Goal: Ask a question: Seek information or help from site administrators or community

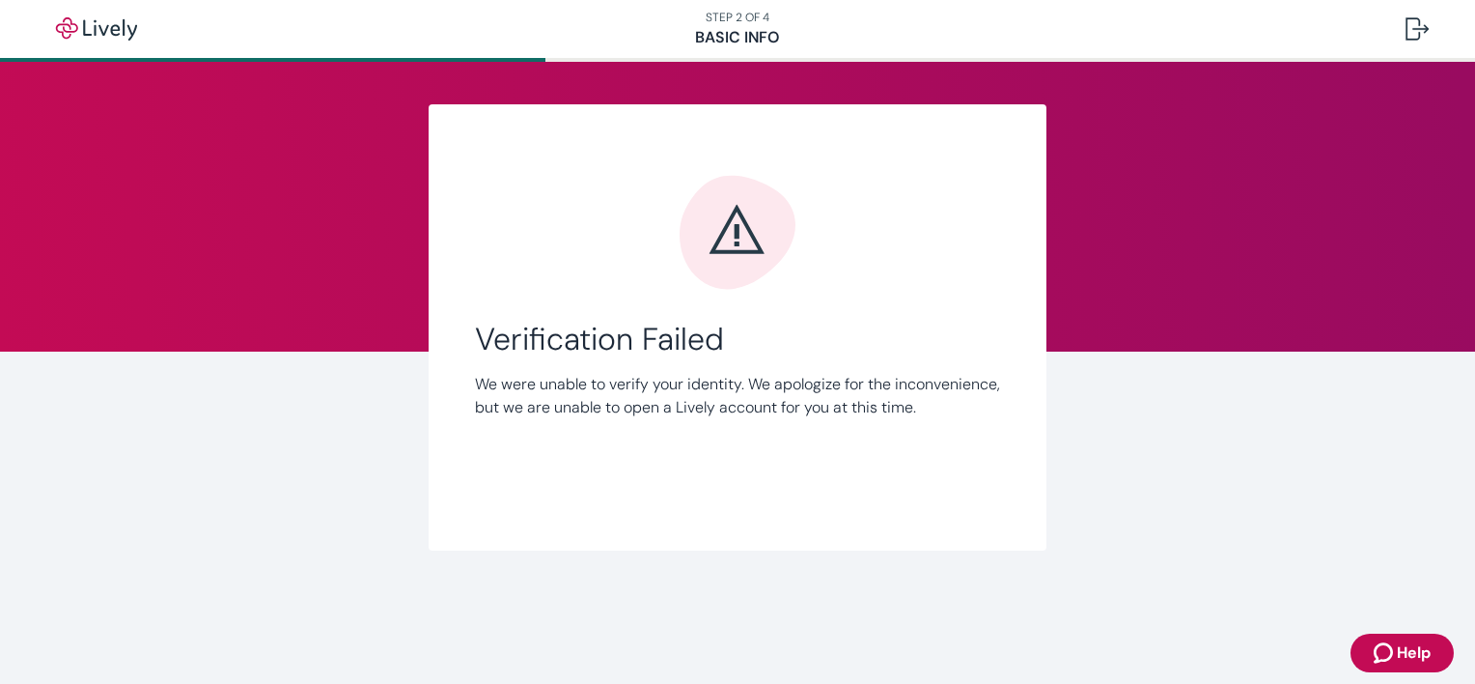
click at [759, 40] on nav "STEP 2 OF 4 Basic Info" at bounding box center [737, 29] width 1475 height 58
click at [117, 35] on img "button" at bounding box center [96, 28] width 108 height 23
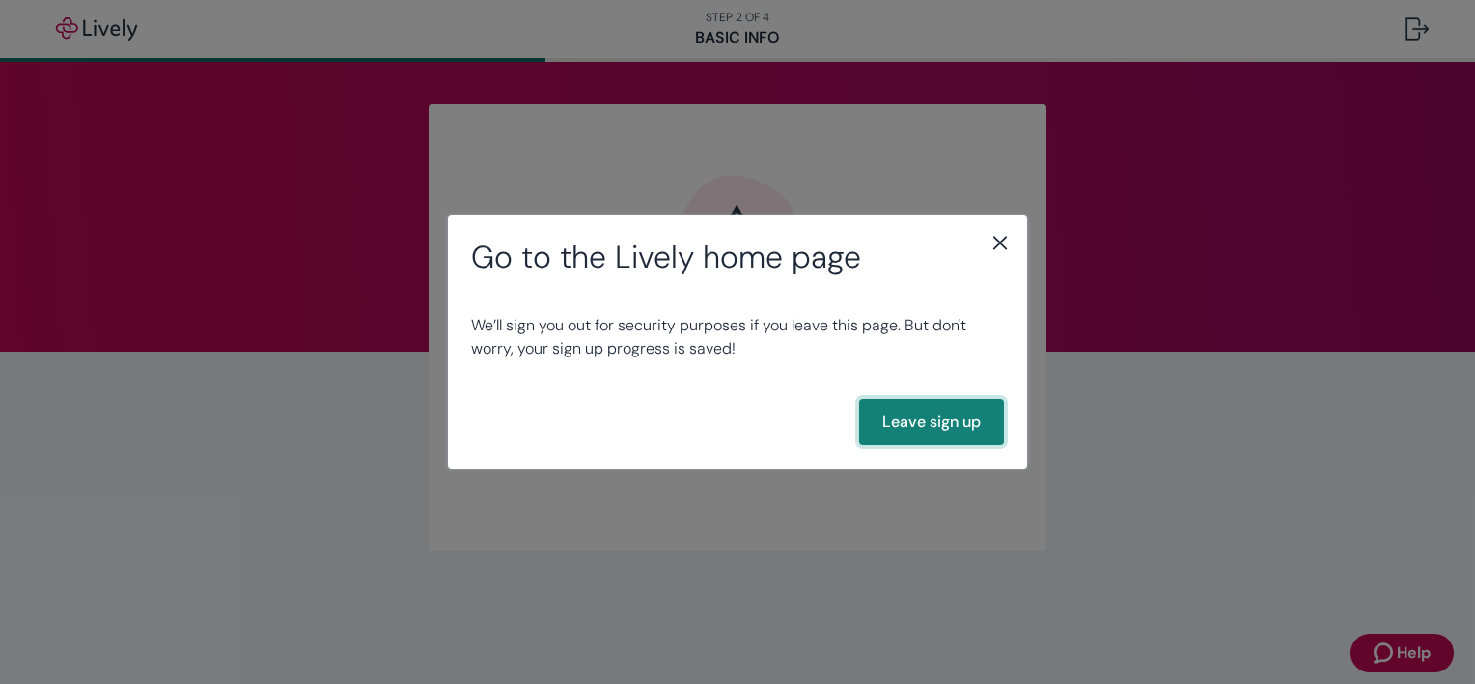
click at [937, 424] on button "Leave sign up" at bounding box center [931, 422] width 145 height 46
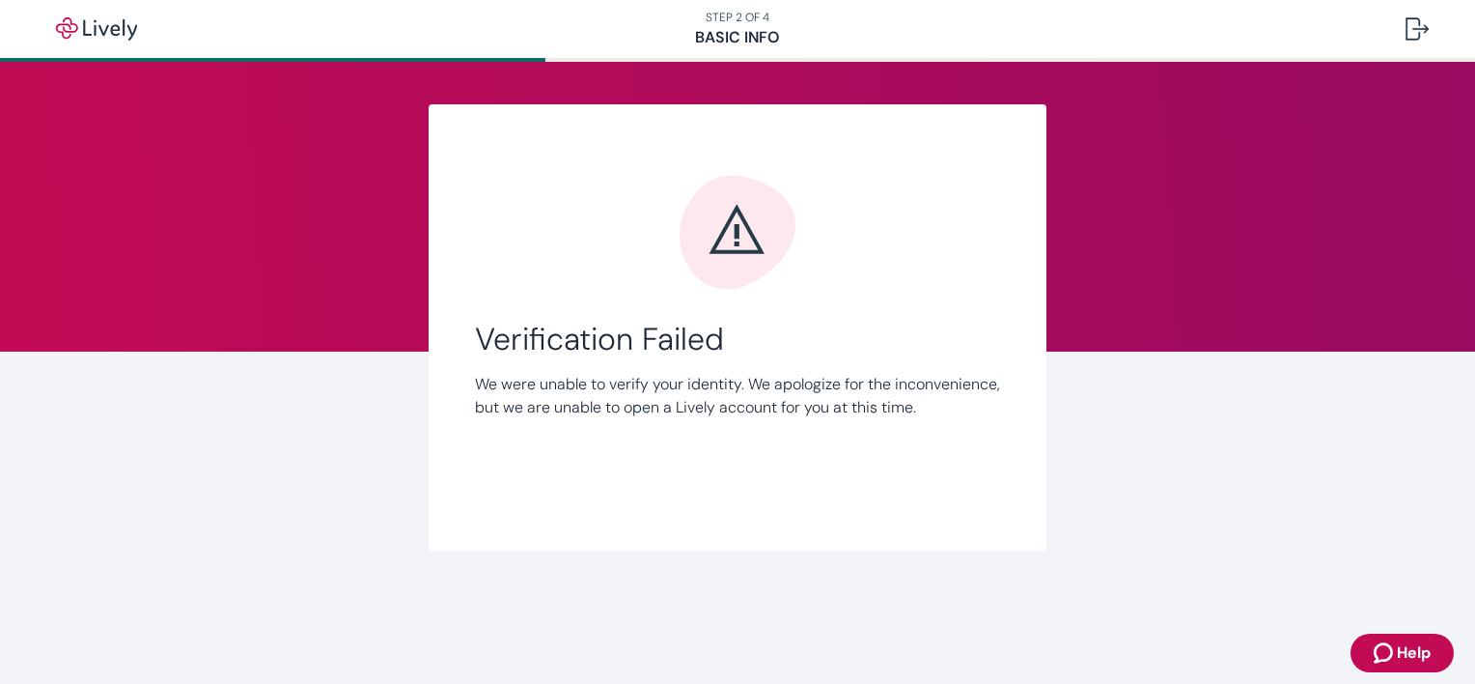
click at [1398, 657] on span "Help" at bounding box center [1414, 652] width 34 height 23
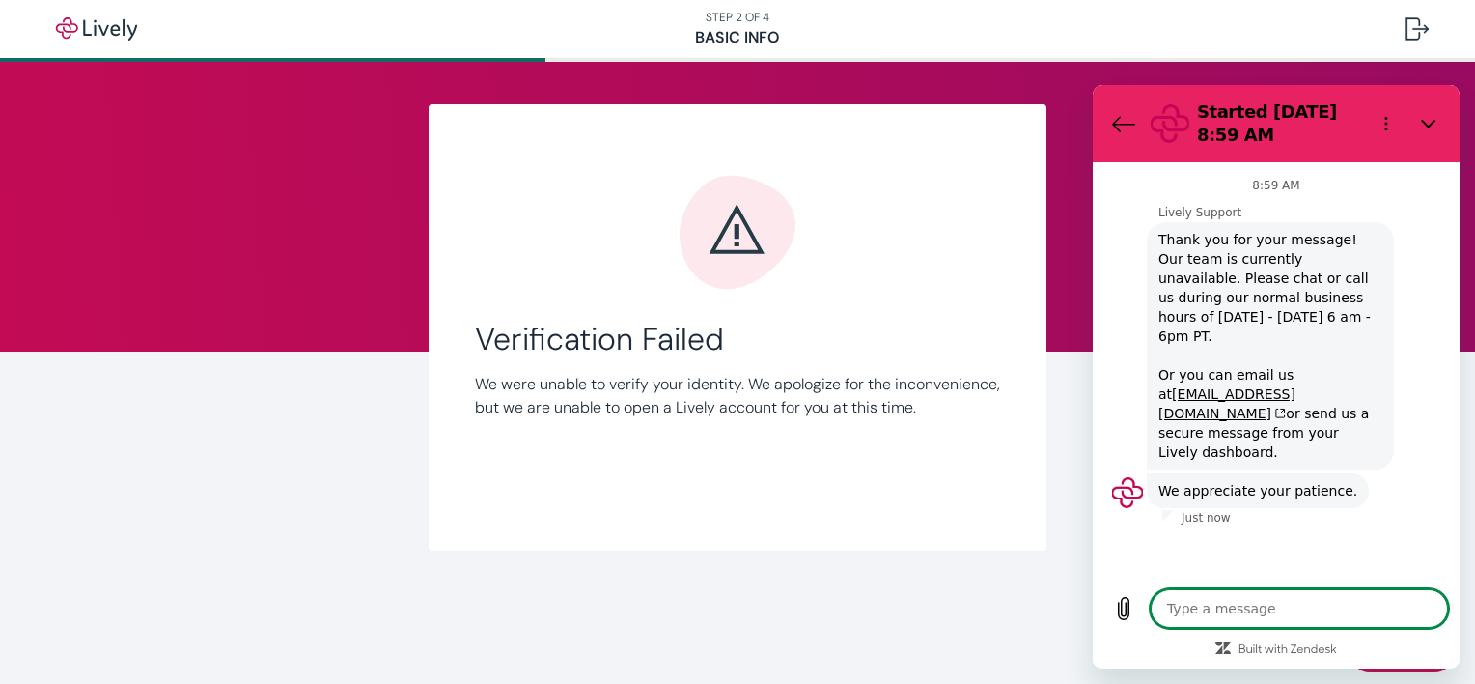
type textarea "x"
click at [1211, 610] on textarea at bounding box center [1299, 608] width 297 height 39
type textarea "H"
type textarea "x"
type textarea "Hi"
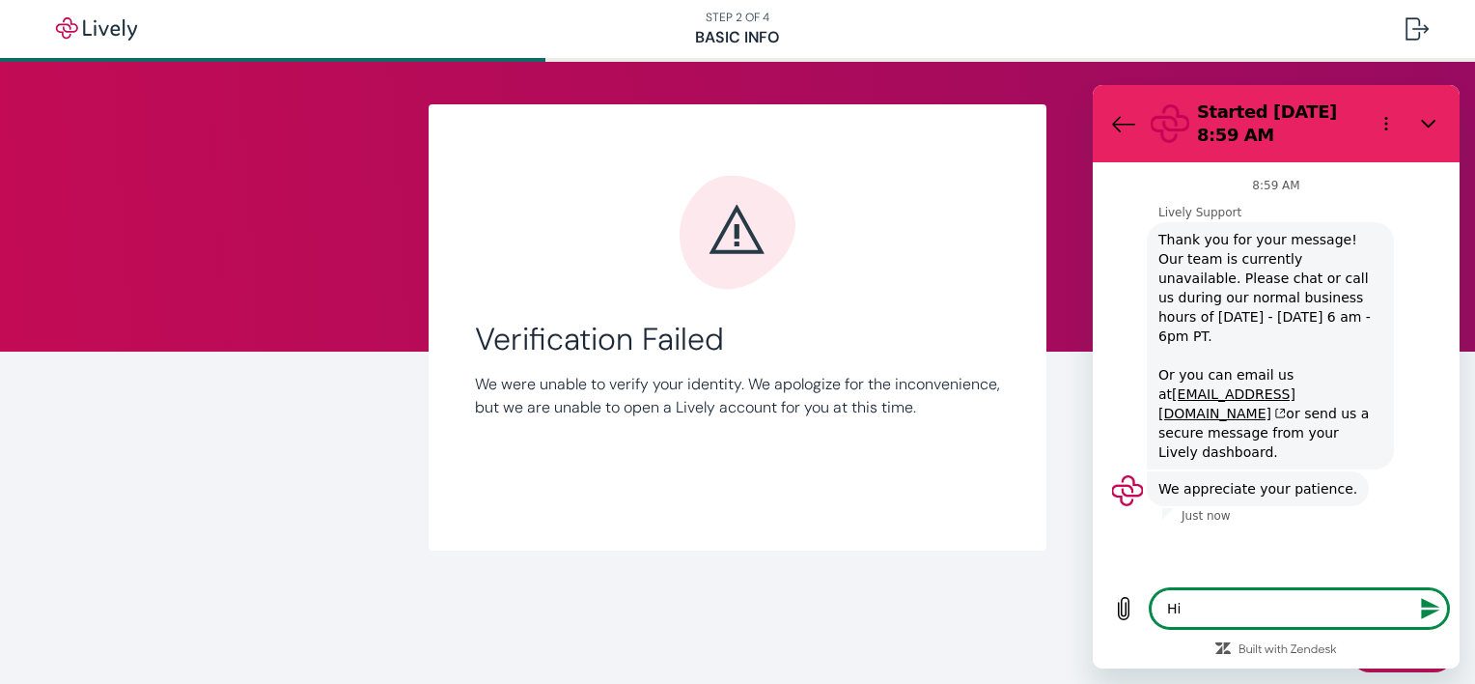
type textarea "x"
type textarea "m"
type textarea "x"
type textarea "my"
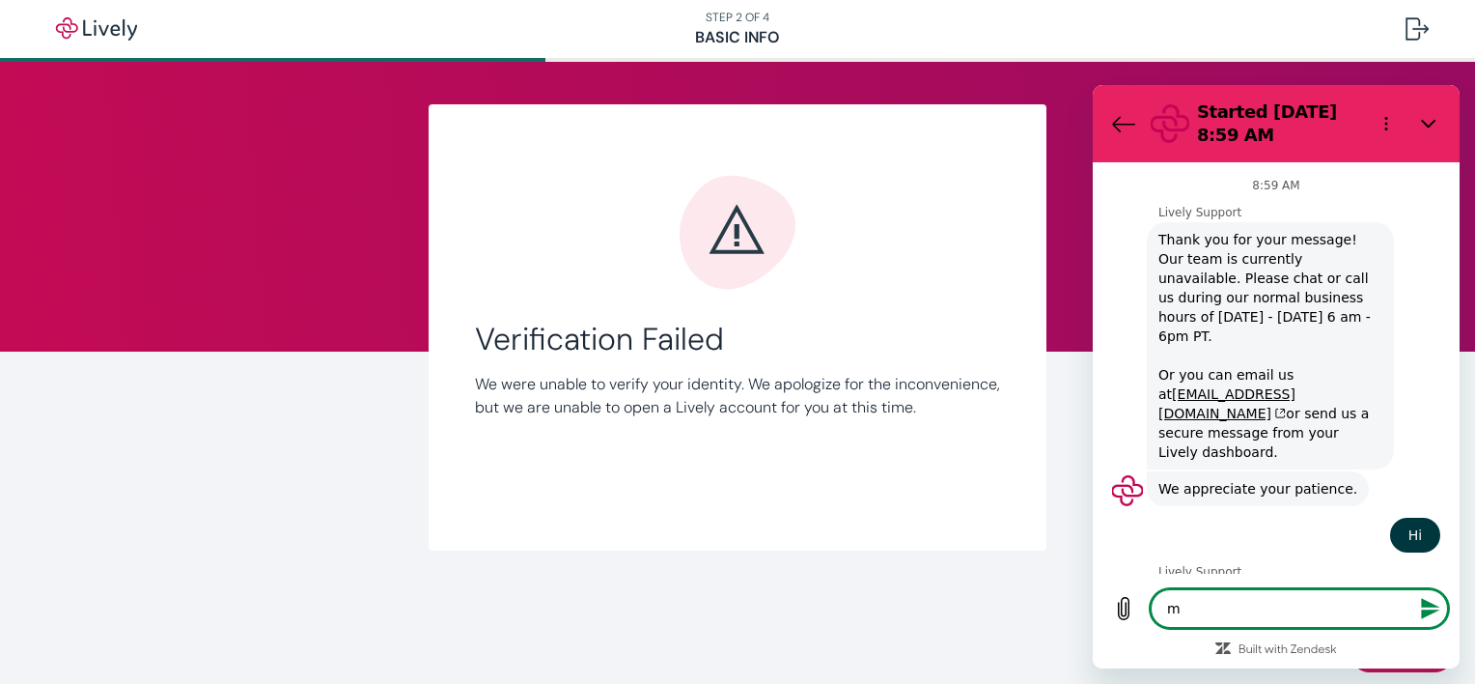
type textarea "x"
type textarea "my"
type textarea "x"
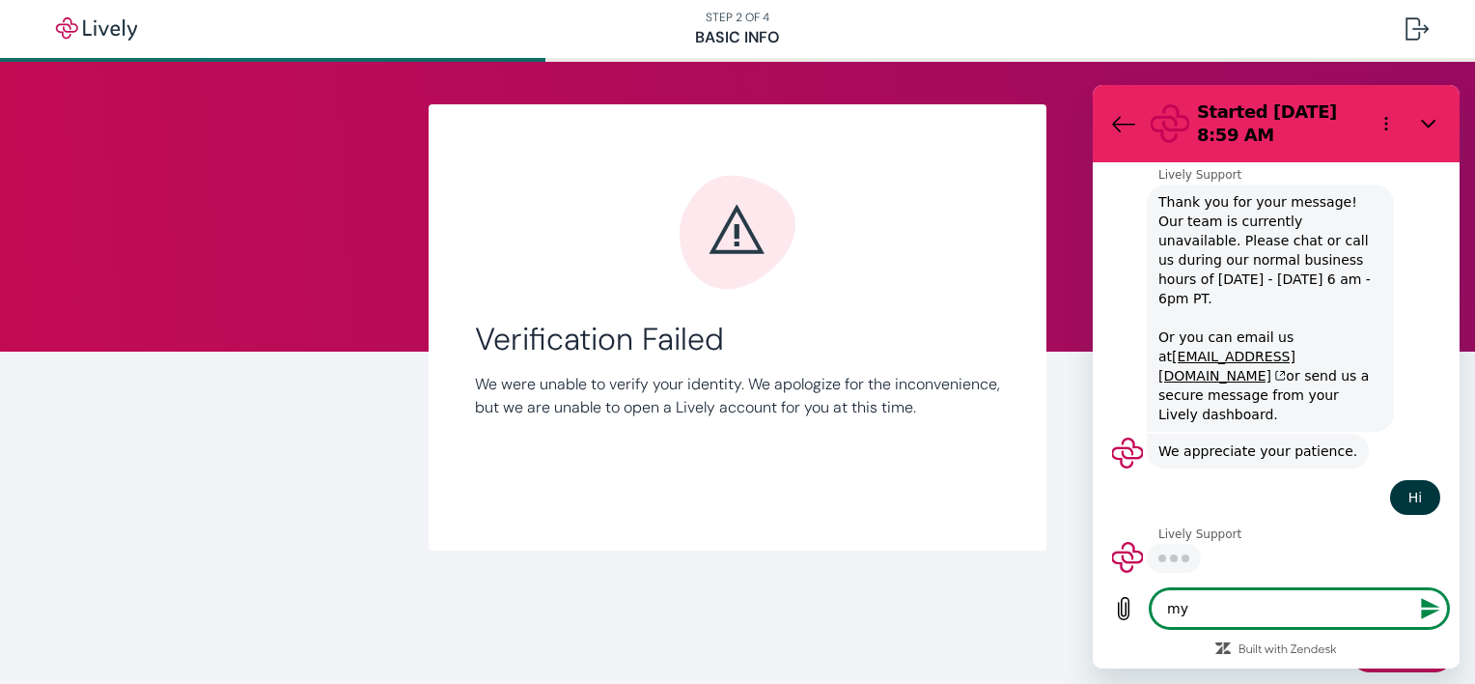
type textarea "my l"
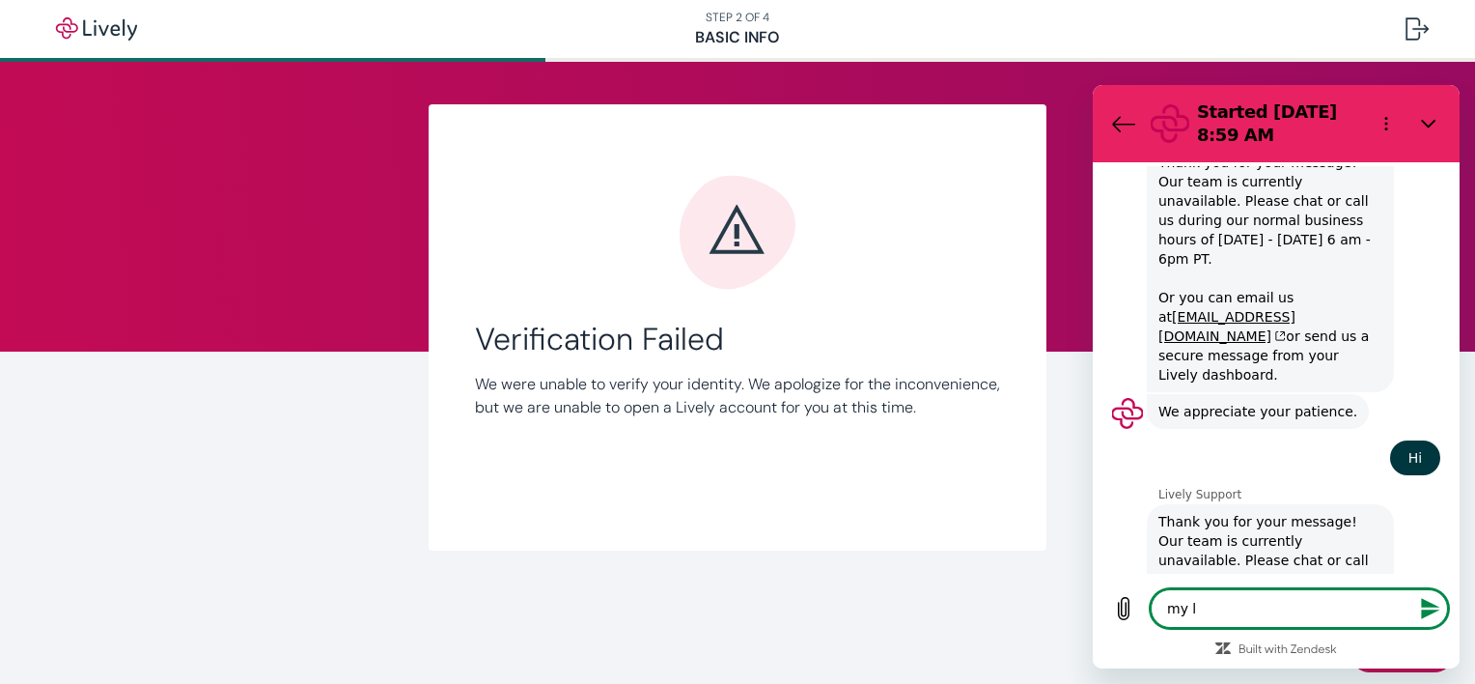
type textarea "x"
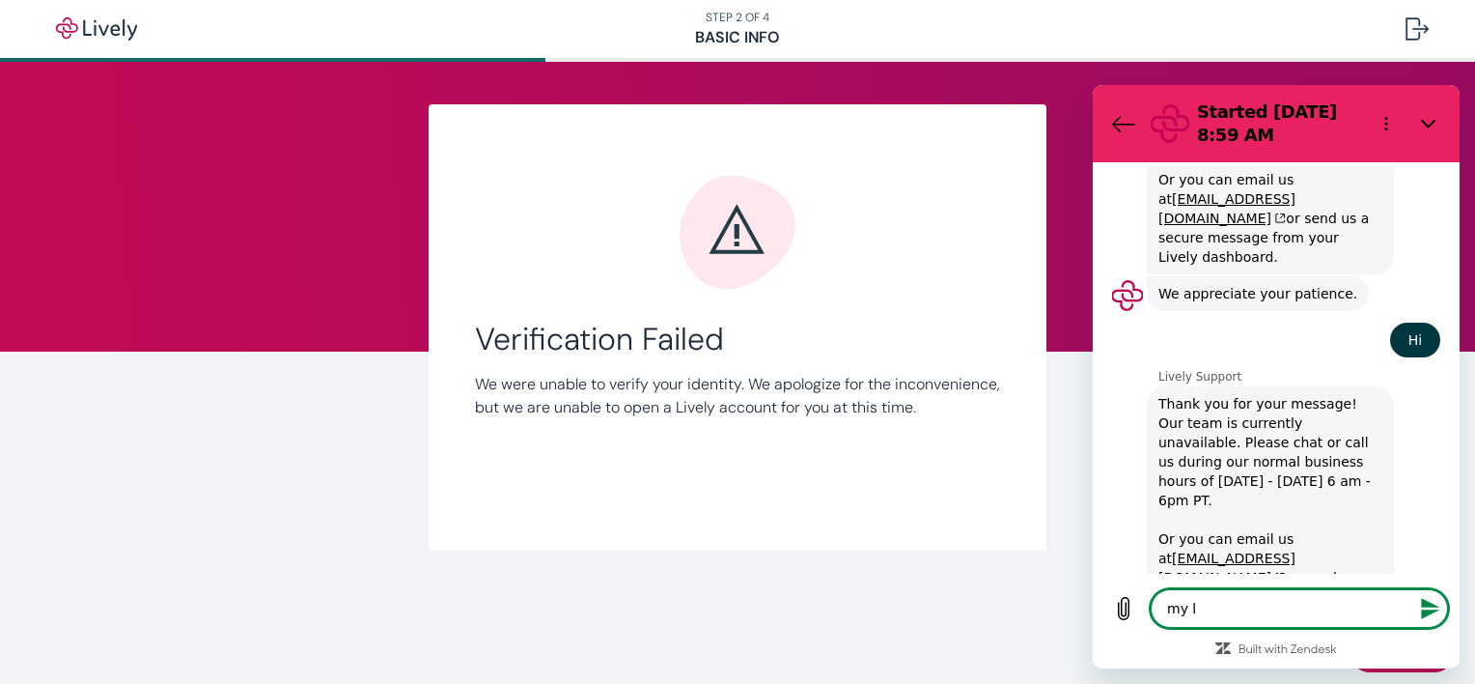
type textarea "my lo"
type textarea "x"
type textarea "my log"
type textarea "x"
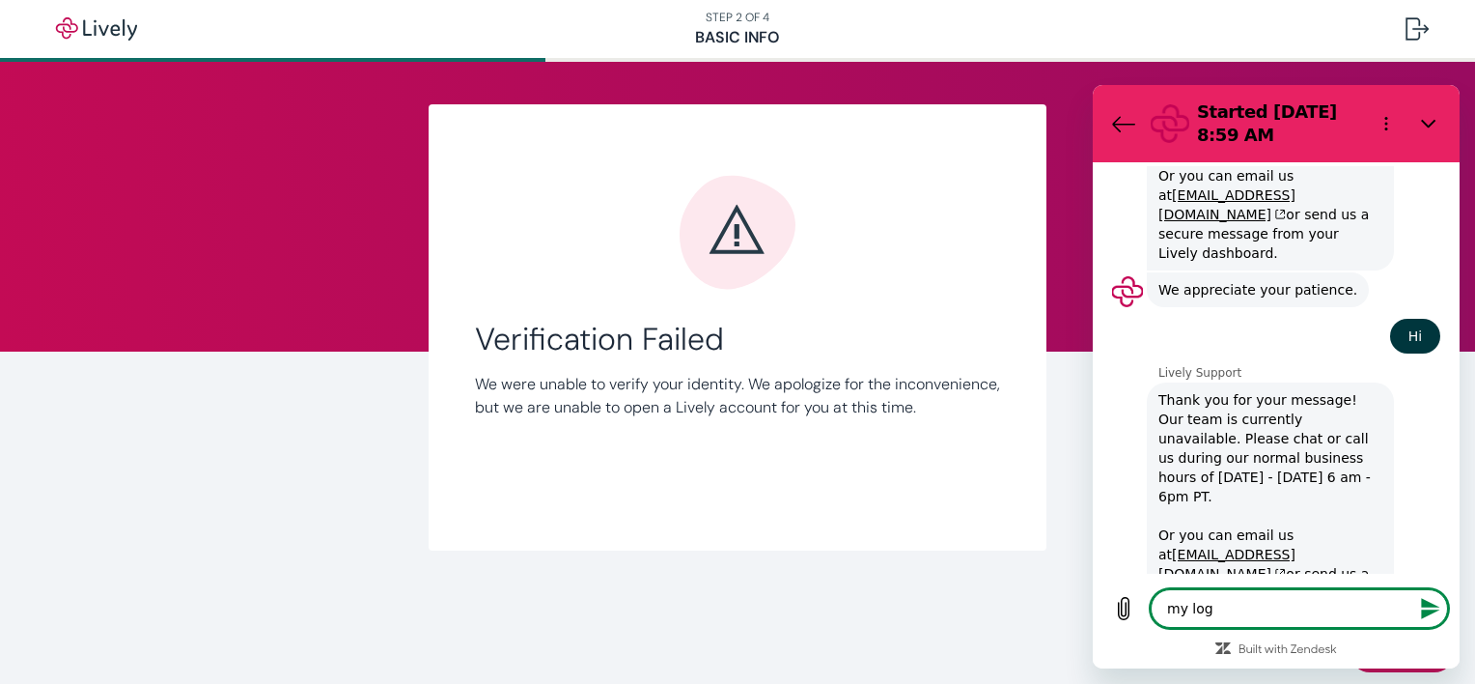
type textarea "my logi"
type textarea "x"
type textarea "my login"
type textarea "x"
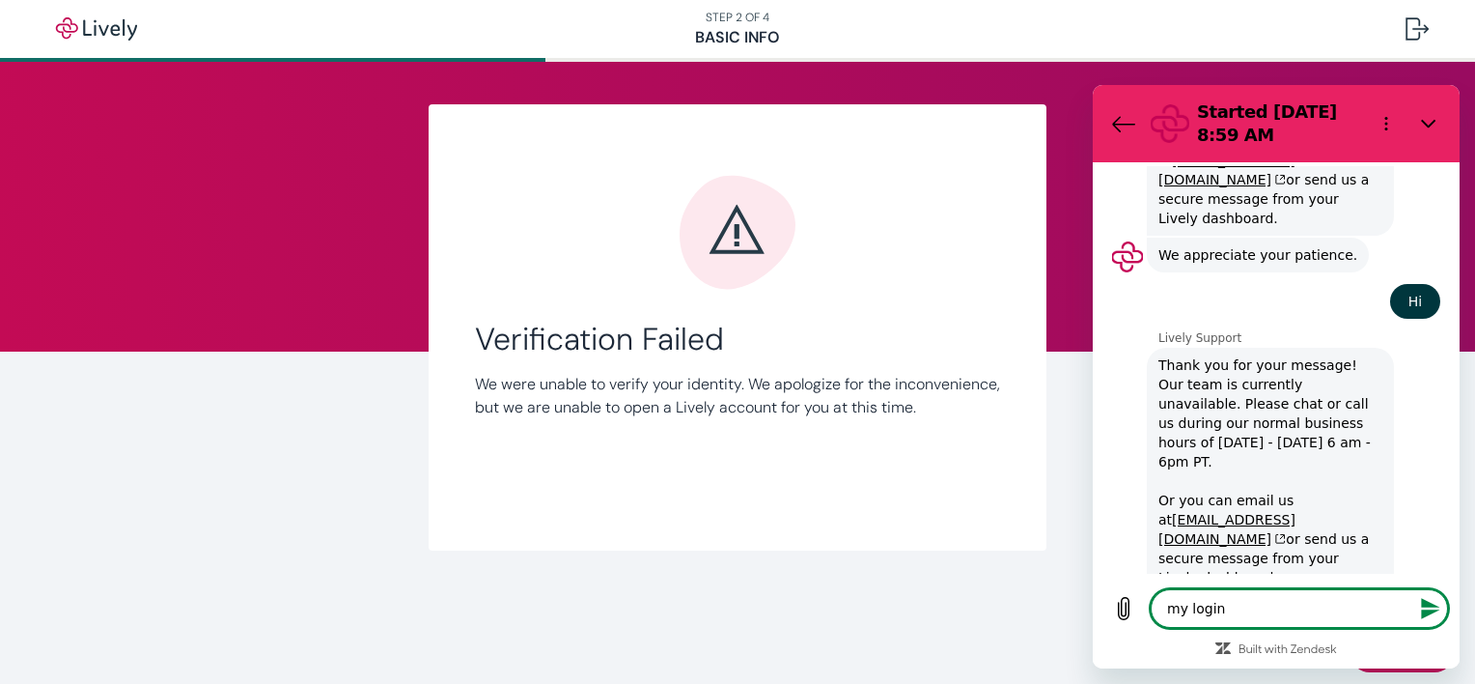
type textarea "my login"
type textarea "x"
type textarea "my login s"
type textarea "x"
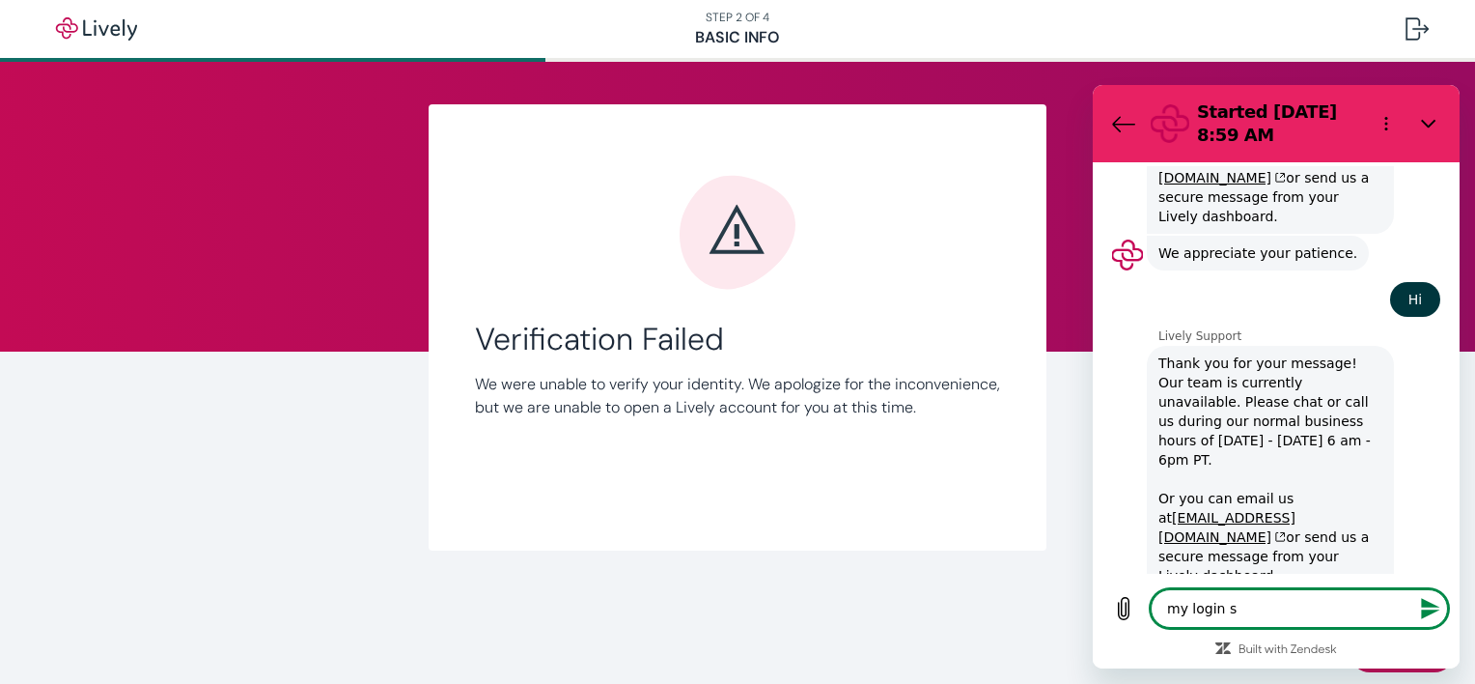
type textarea "my login sa"
type textarea "x"
type textarea "my login say"
type textarea "x"
type textarea "my login says"
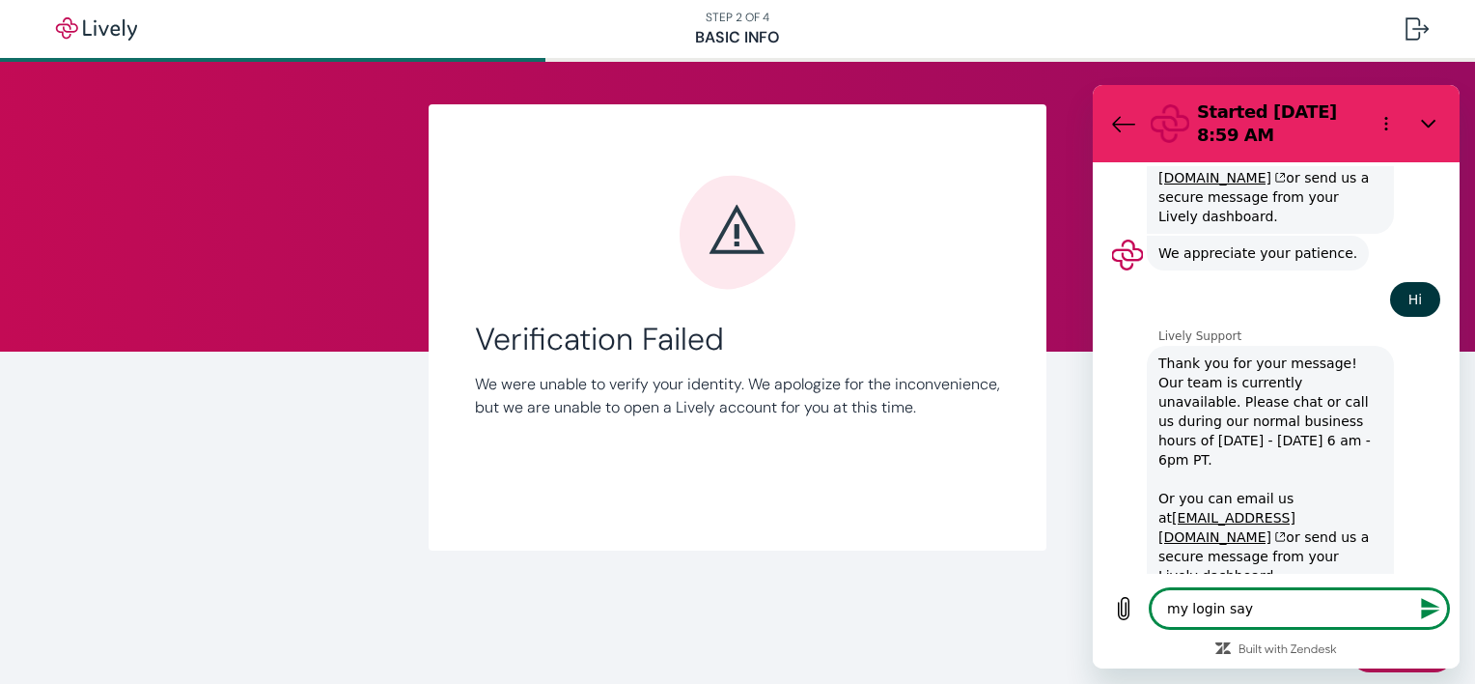
type textarea "x"
type textarea "my login says"
type textarea "x"
type textarea "my login says v"
type textarea "x"
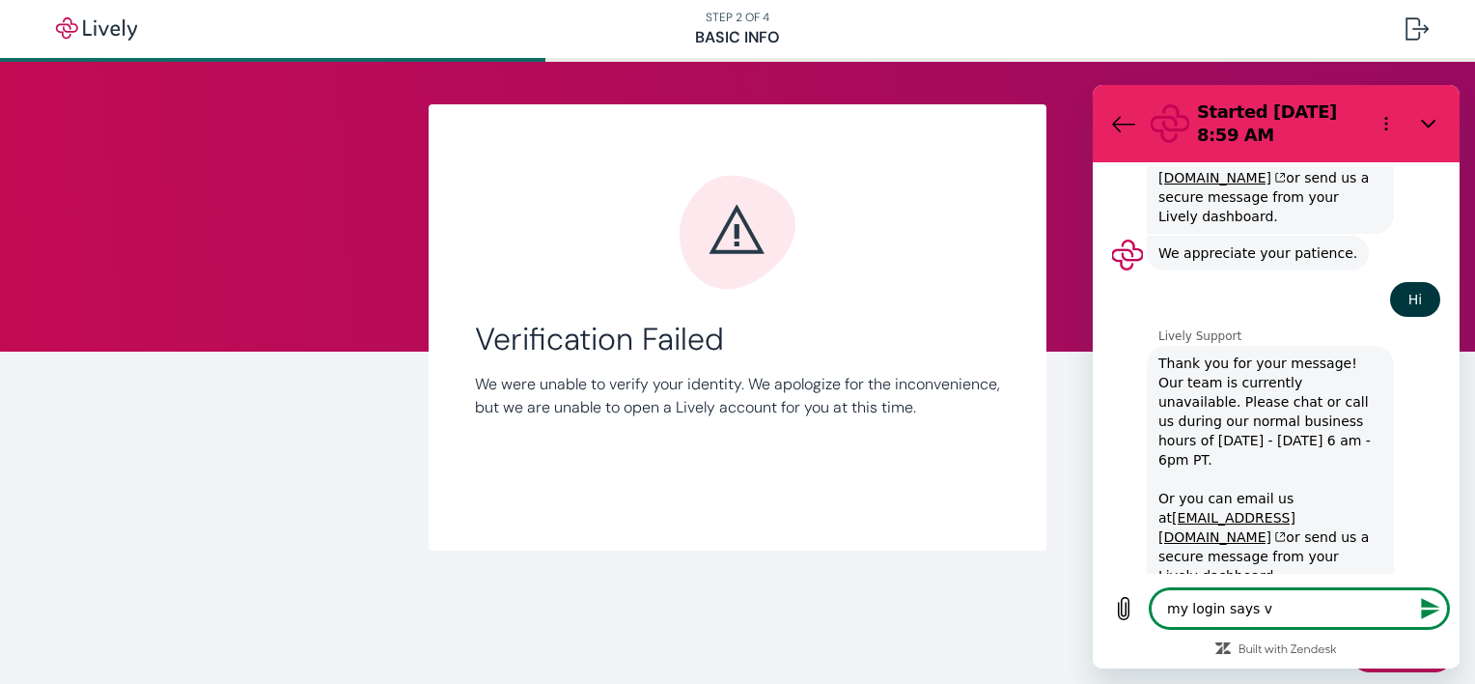
type textarea "my login says ve"
type textarea "x"
type textarea "my login says ver"
type textarea "x"
type textarea "my login says veri"
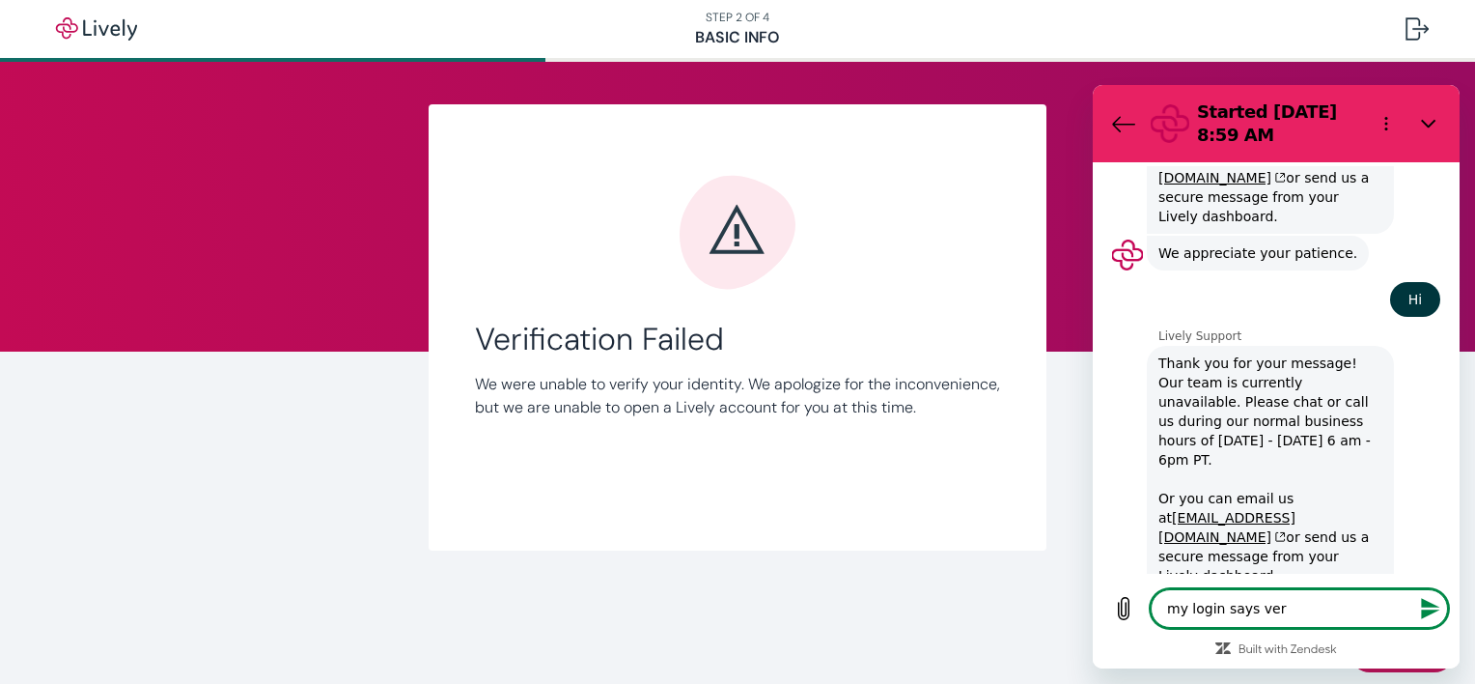
type textarea "x"
type textarea "my login says verif"
type textarea "x"
type textarea "my login says verifi"
type textarea "x"
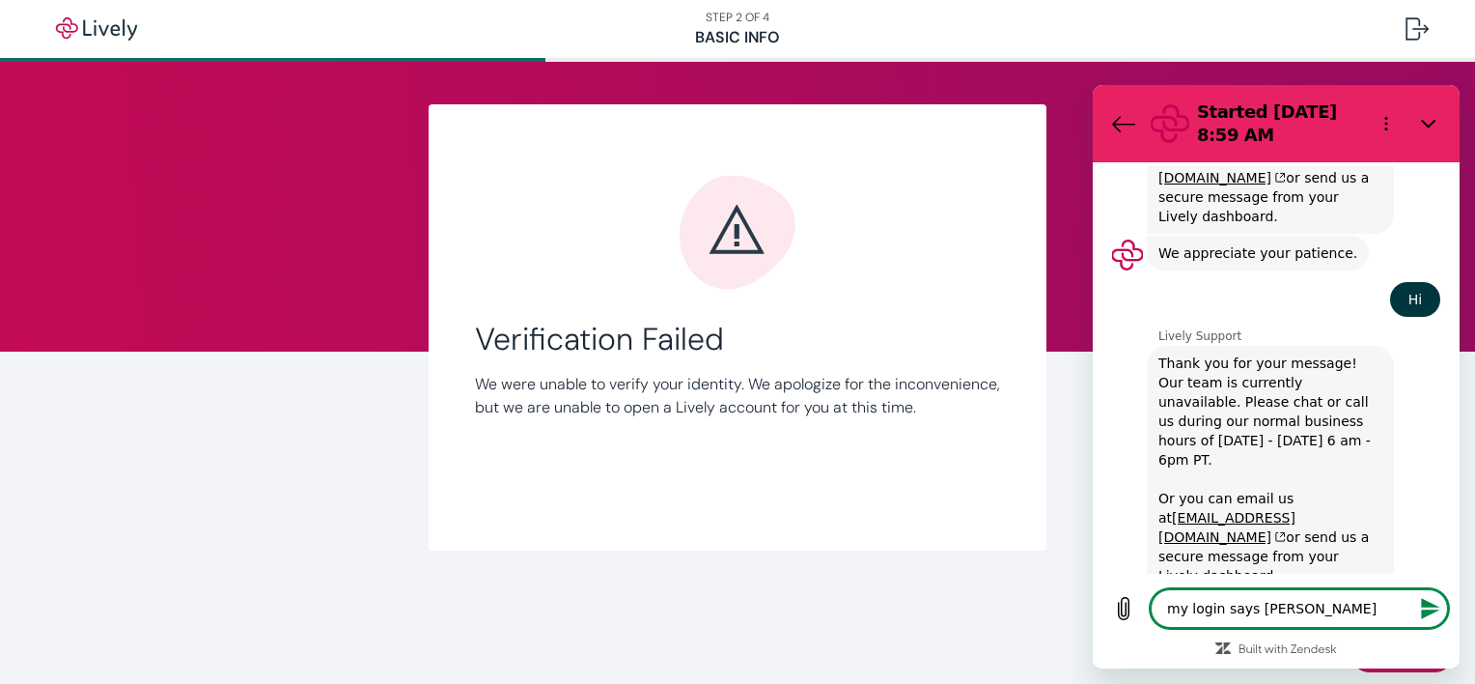
type textarea "my login says verific"
type textarea "x"
type textarea "my login says verifica"
type textarea "x"
type textarea "my login says verificat"
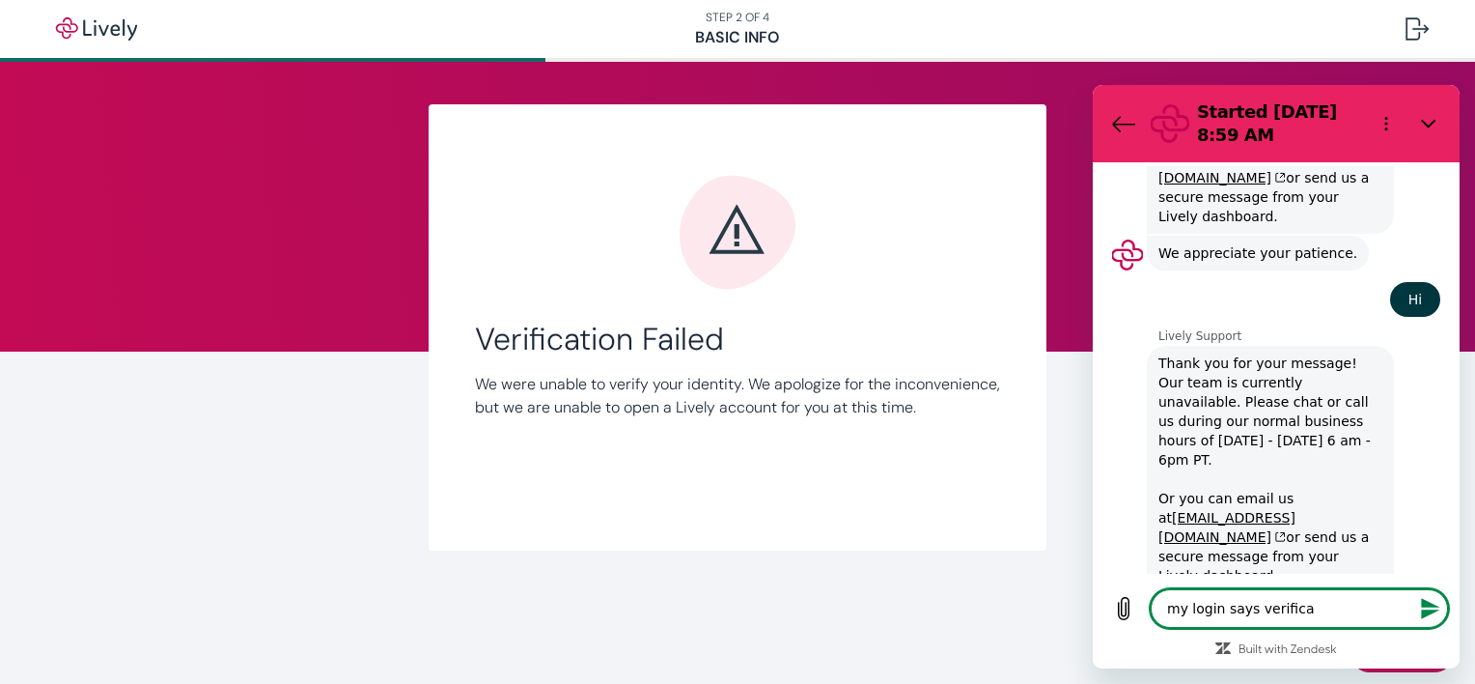
type textarea "x"
type textarea "my login says verificati"
type textarea "x"
type textarea "my login says verificatio"
type textarea "x"
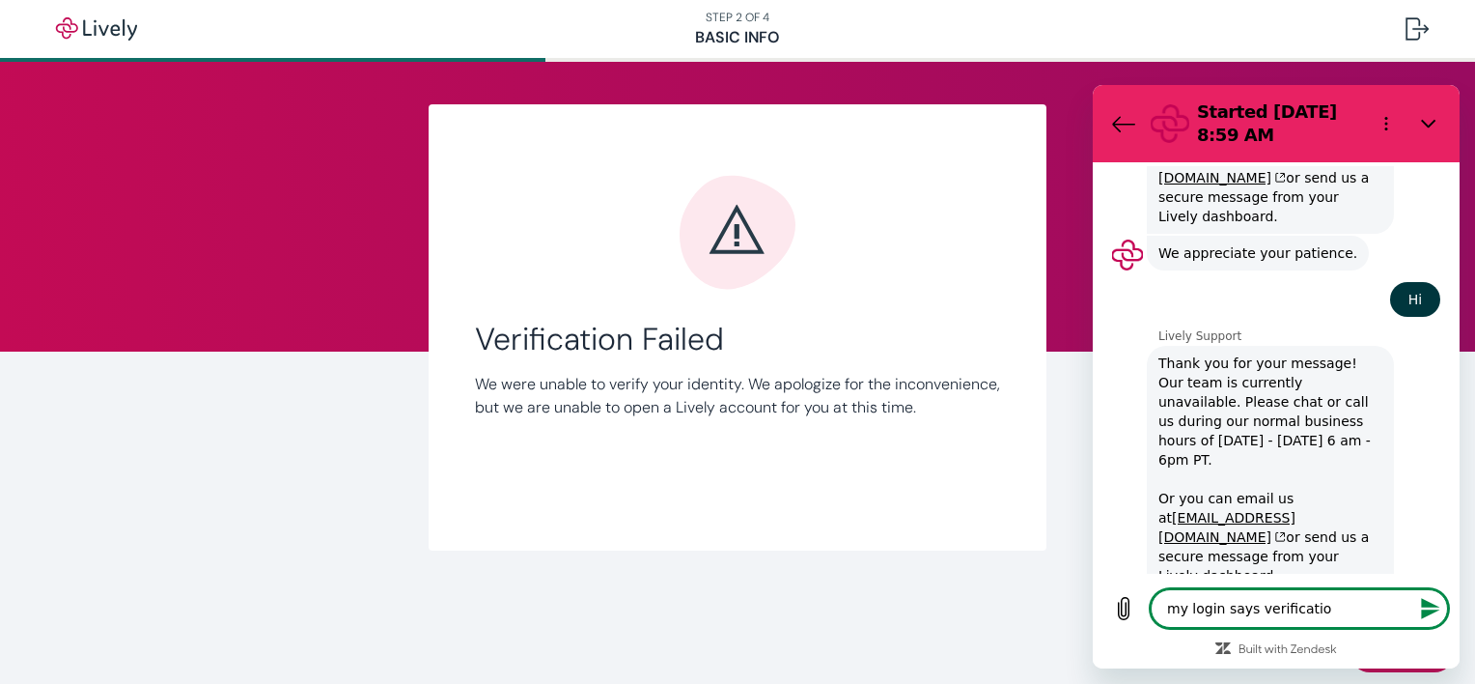
type textarea "my login says verification"
type textarea "x"
type textarea "my login says verification"
type textarea "x"
type textarea "my login says verification f"
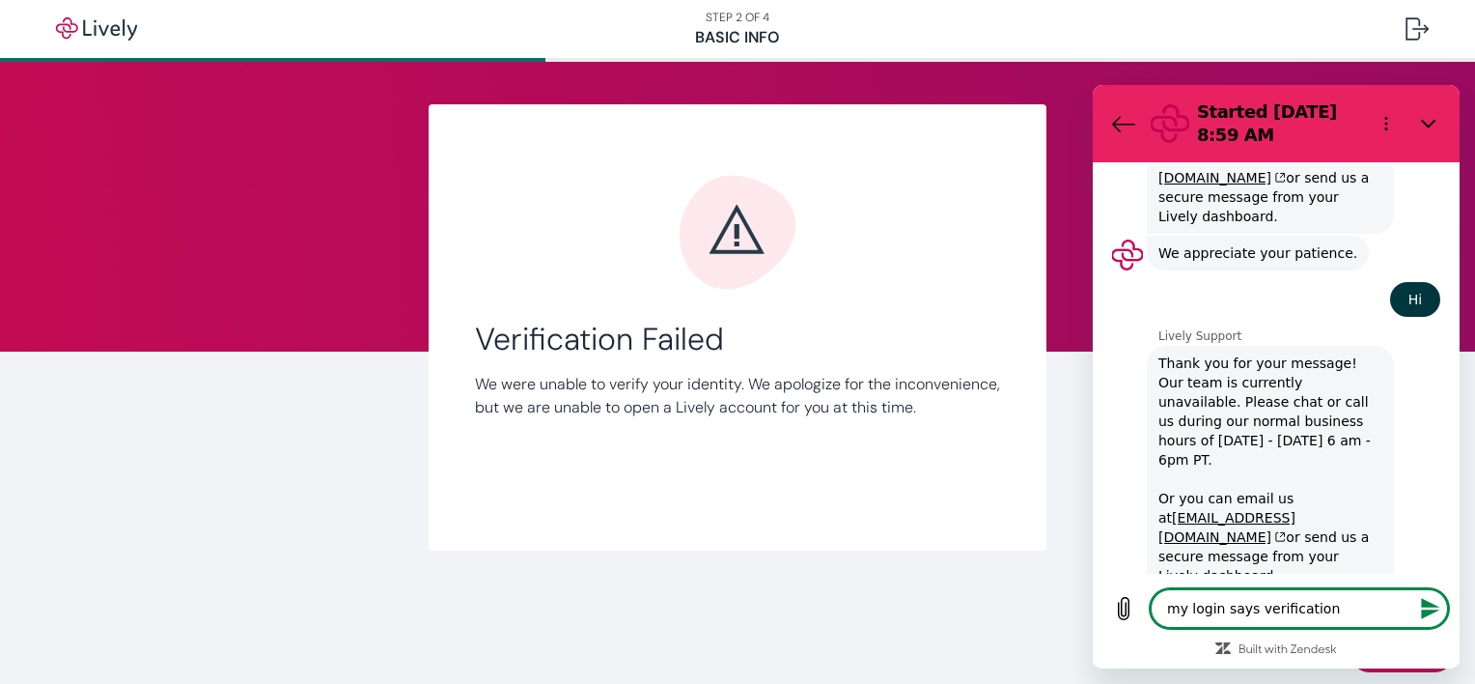
type textarea "x"
type textarea "my login says verification fa"
type textarea "x"
type textarea "my login says verification fai"
type textarea "x"
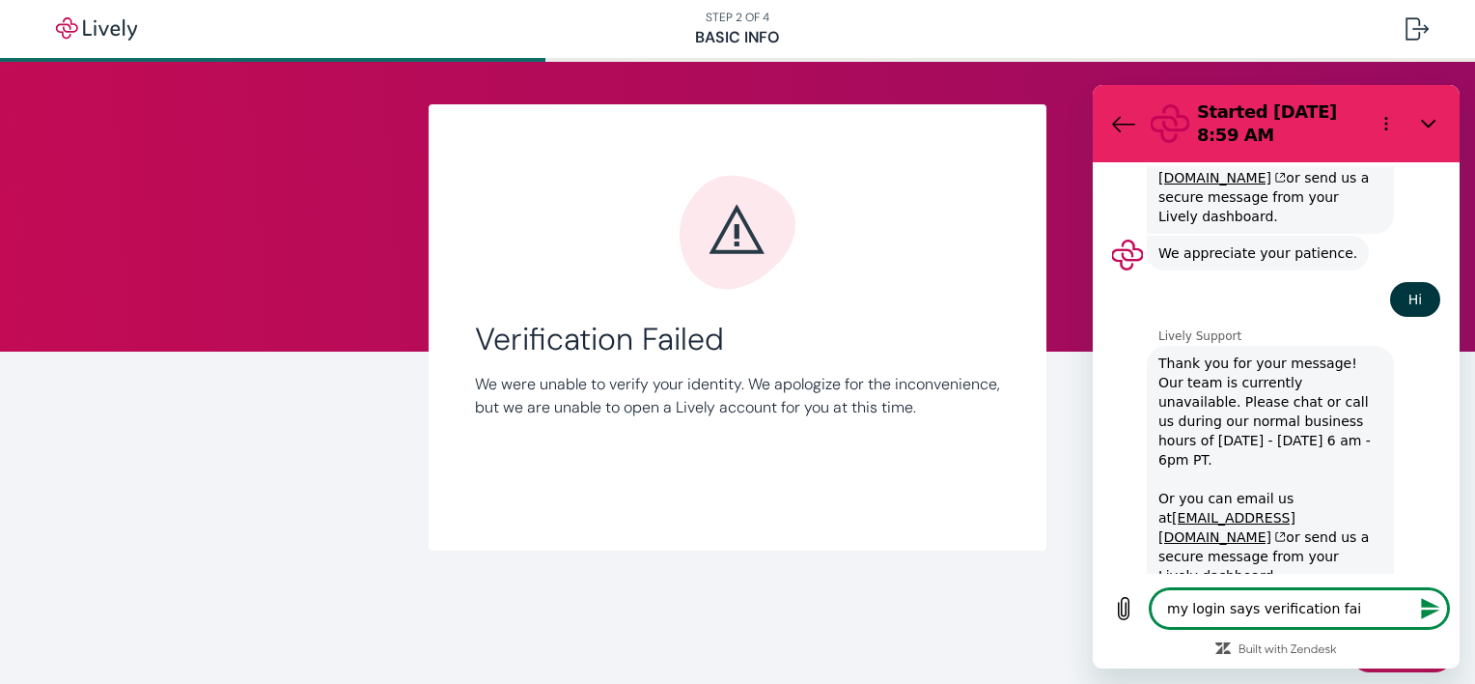
type textarea "my login says verification fail"
type textarea "x"
type textarea "my login says verification faile"
type textarea "x"
type textarea "my login says verification failed"
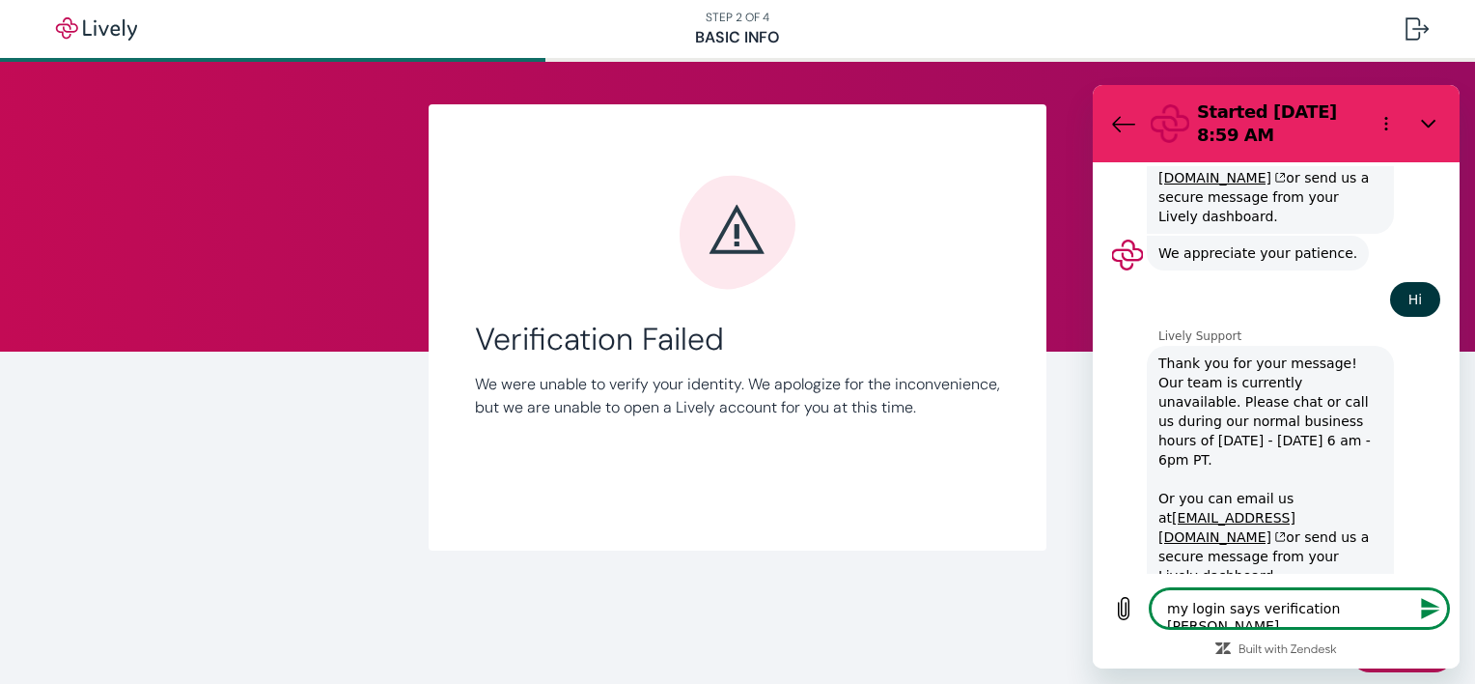
type textarea "x"
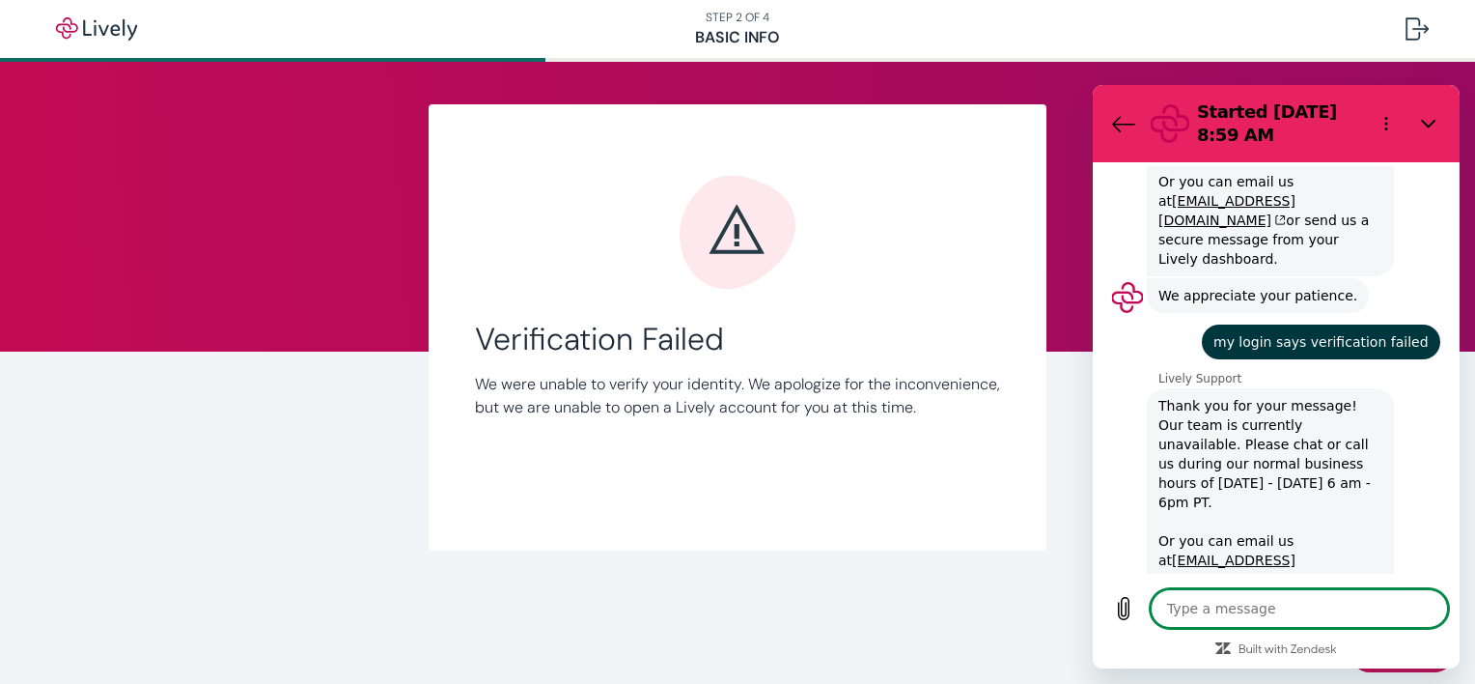
scroll to position [556, 0]
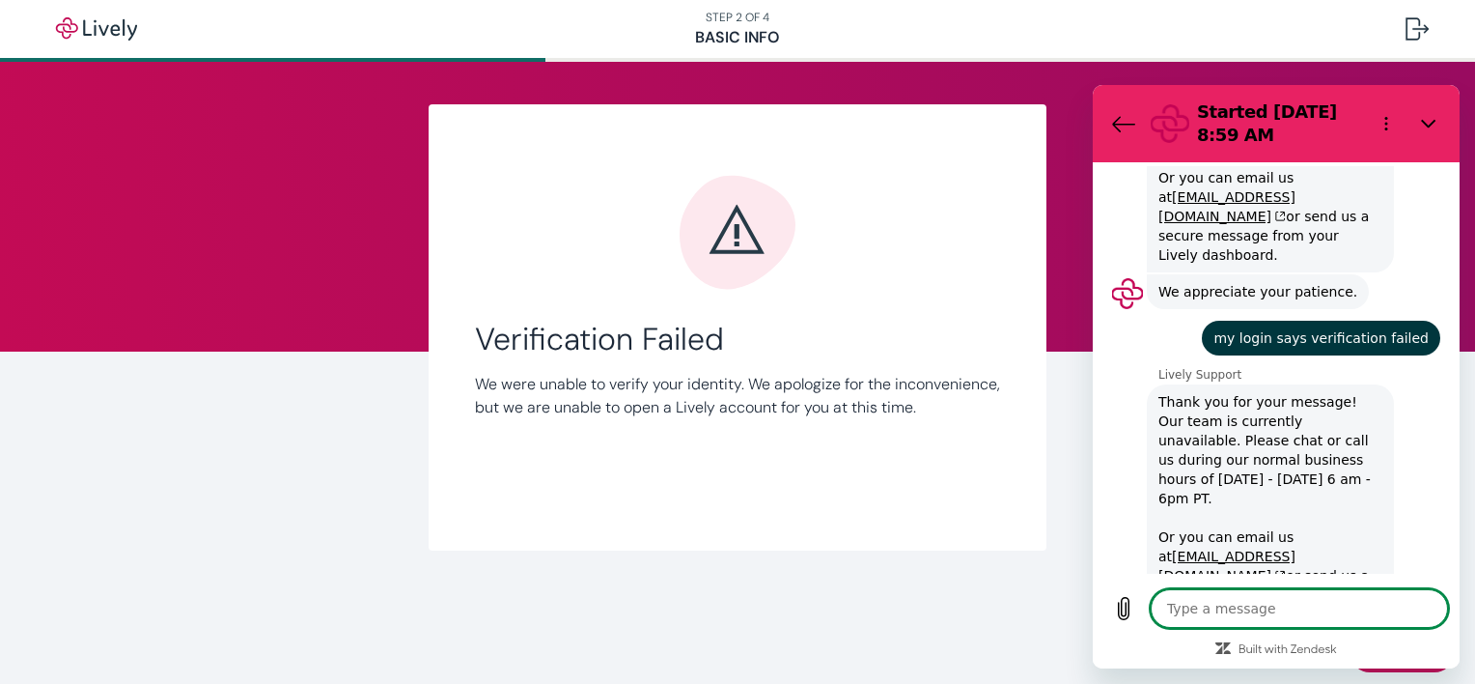
type textarea "x"
click at [1219, 591] on textarea at bounding box center [1299, 608] width 297 height 39
click at [712, 237] on icon "Error icon" at bounding box center [738, 233] width 116 height 114
click at [731, 68] on div "Link Account Verification Failed We were unable to verify your identity. We apo…" at bounding box center [737, 352] width 927 height 581
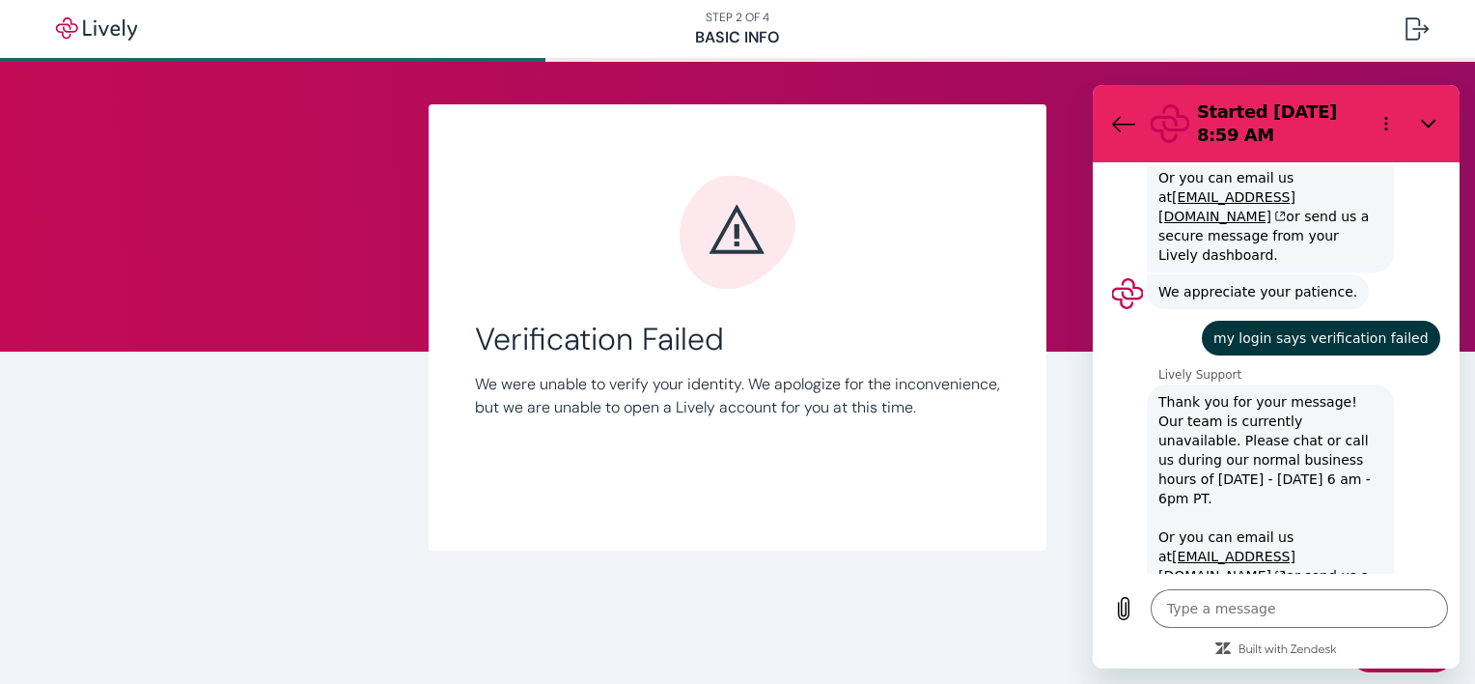
click at [731, 26] on nav "STEP 2 OF 4 Basic Info" at bounding box center [737, 29] width 1475 height 58
click at [98, 36] on img "button" at bounding box center [96, 28] width 108 height 23
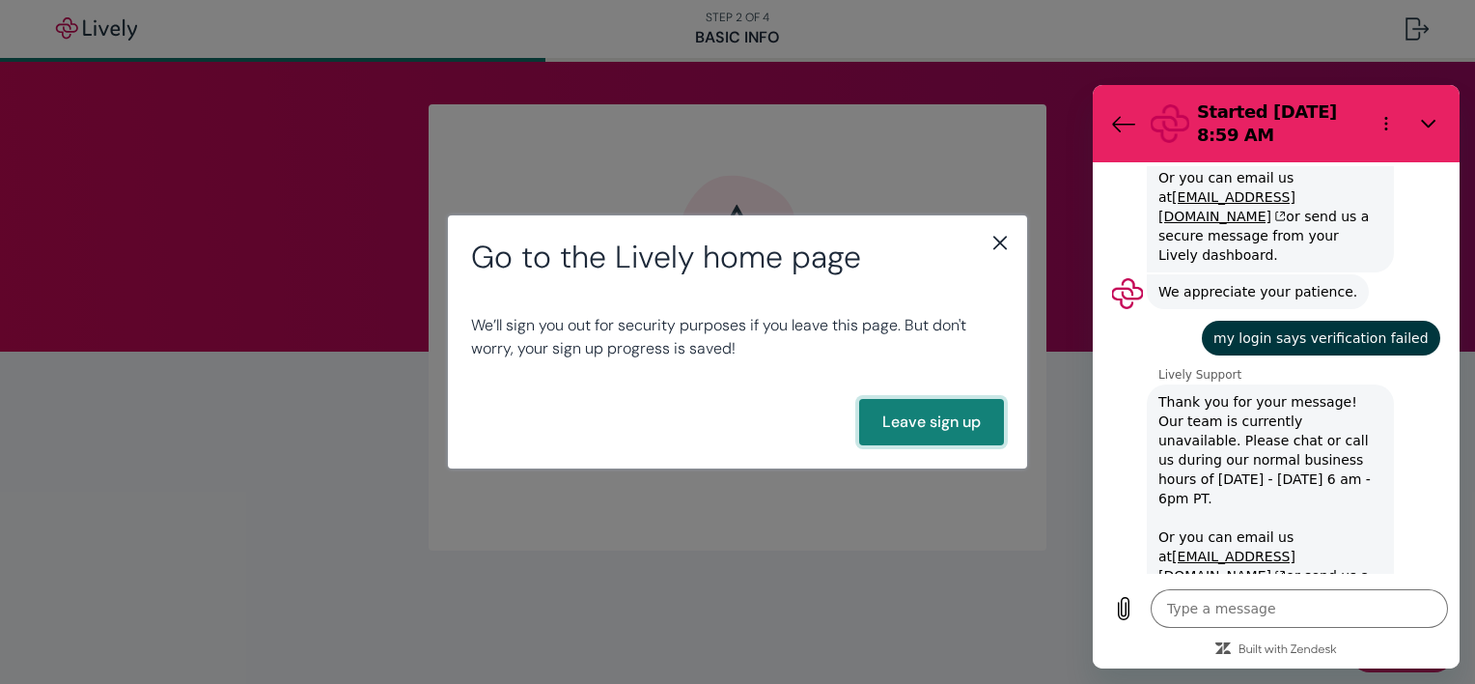
click at [923, 418] on button "Leave sign up" at bounding box center [931, 422] width 145 height 46
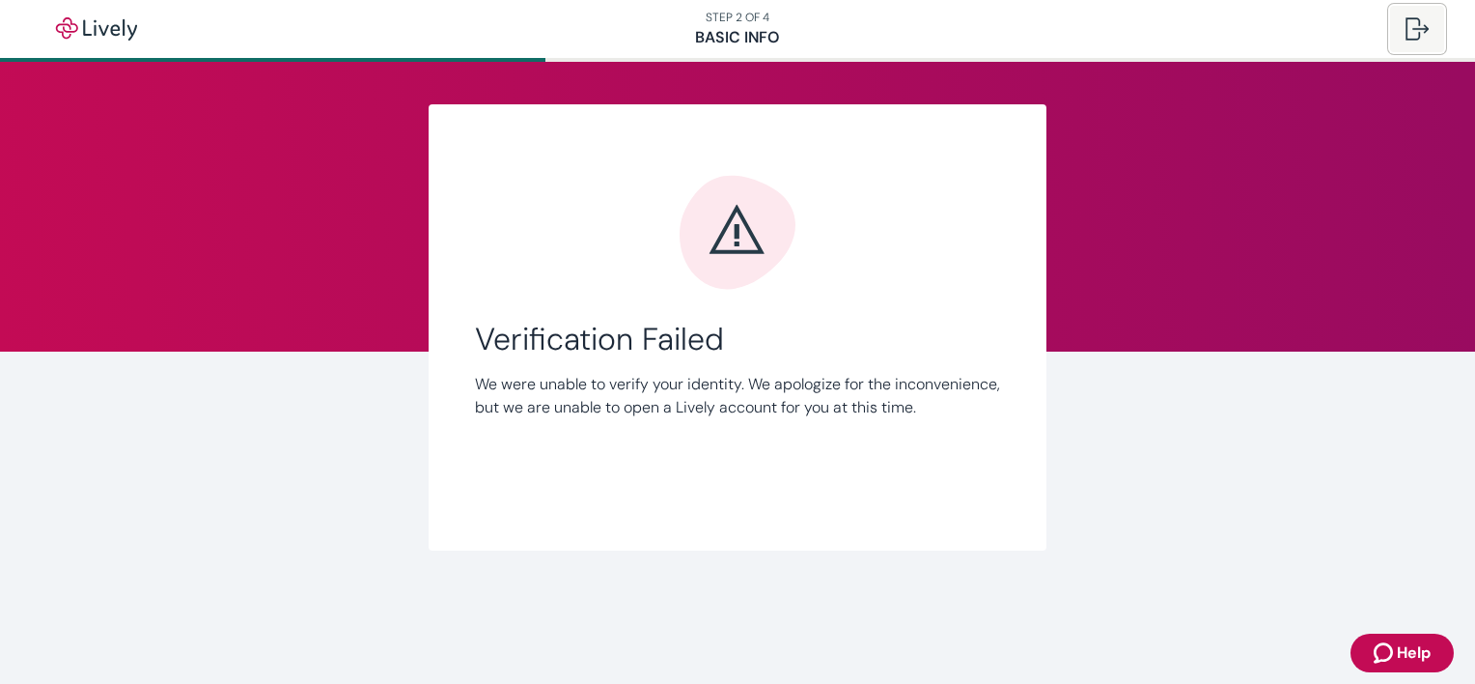
click at [1414, 20] on div at bounding box center [1417, 28] width 23 height 23
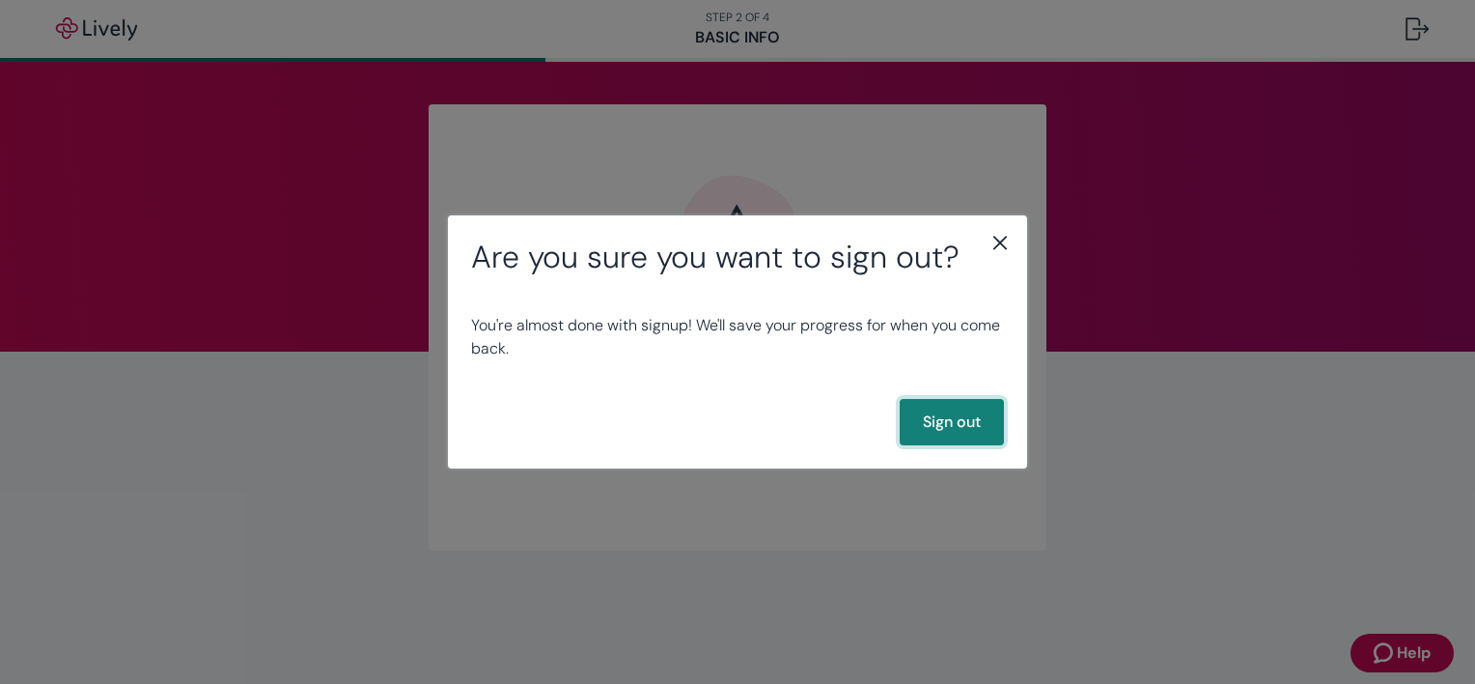
click at [968, 416] on button "Sign out" at bounding box center [952, 422] width 104 height 46
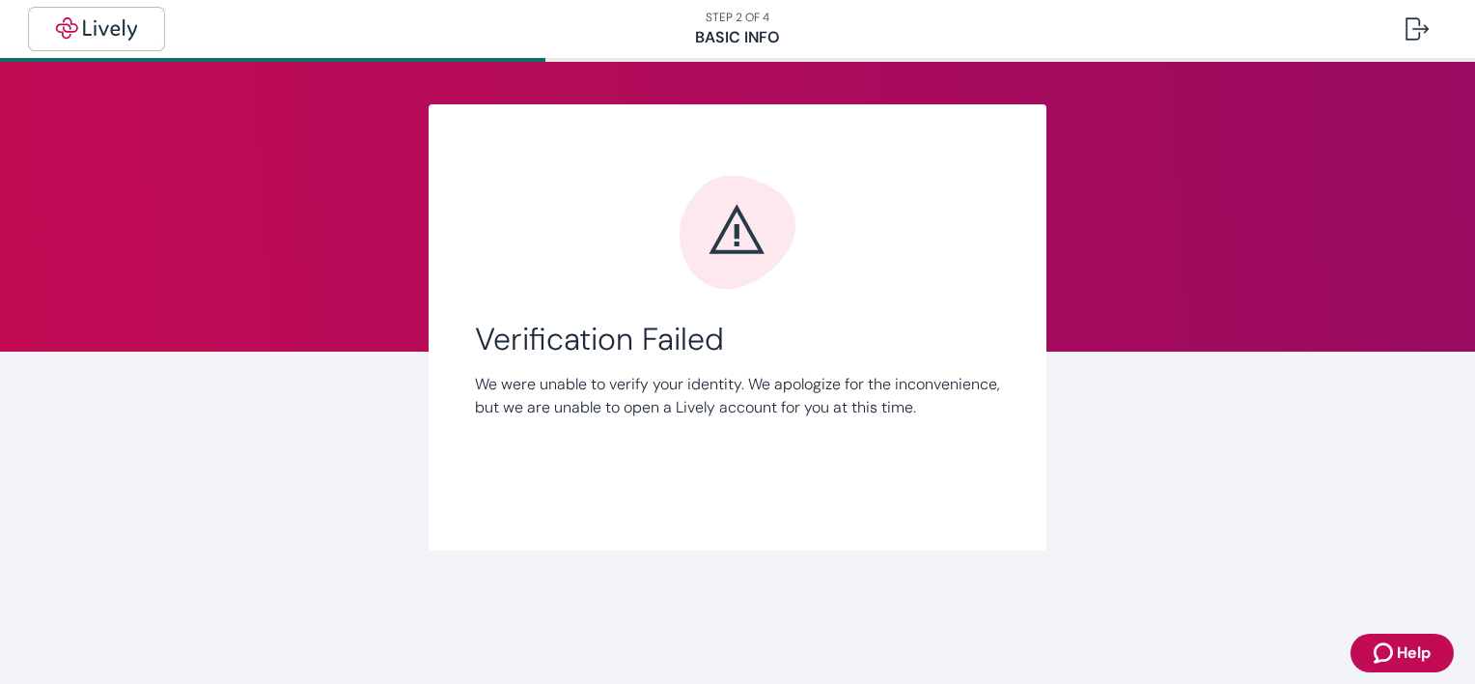
click at [131, 42] on button "button" at bounding box center [96, 29] width 131 height 39
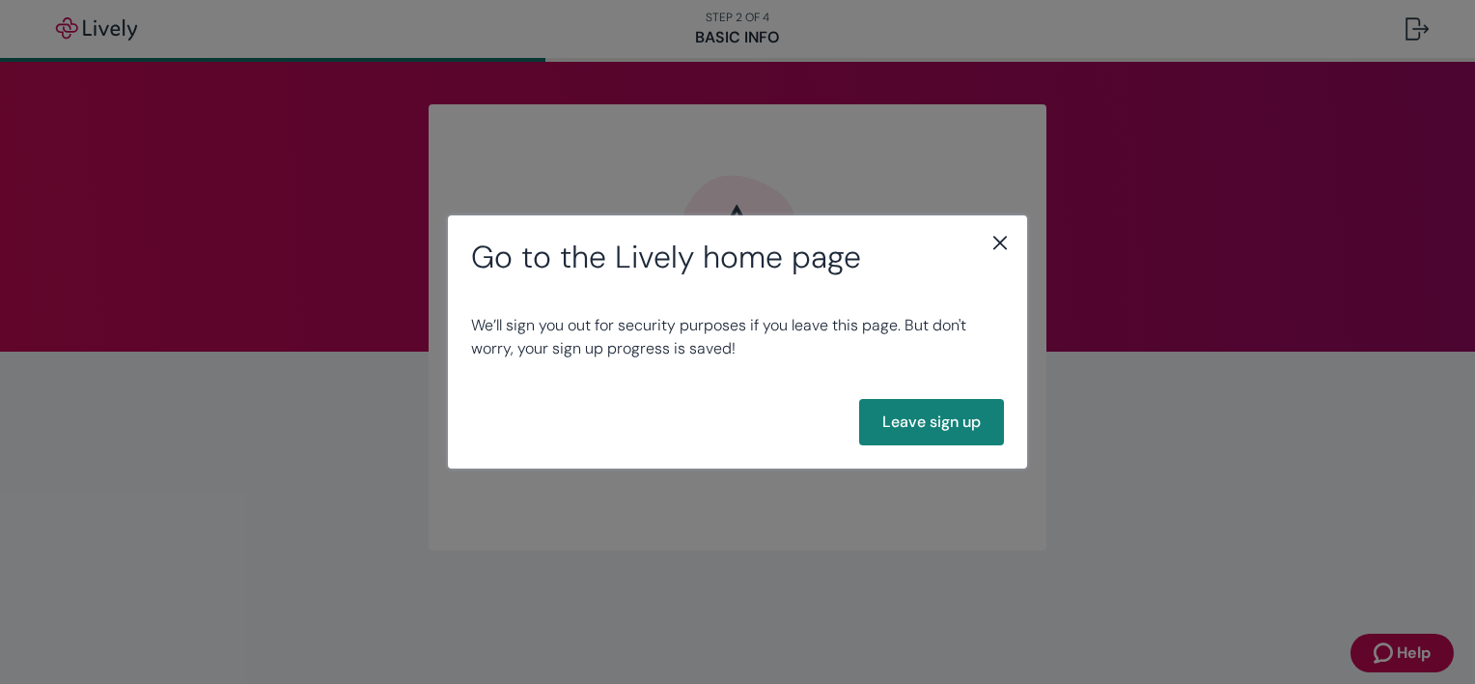
click at [1003, 237] on icon "close" at bounding box center [1000, 242] width 23 height 23
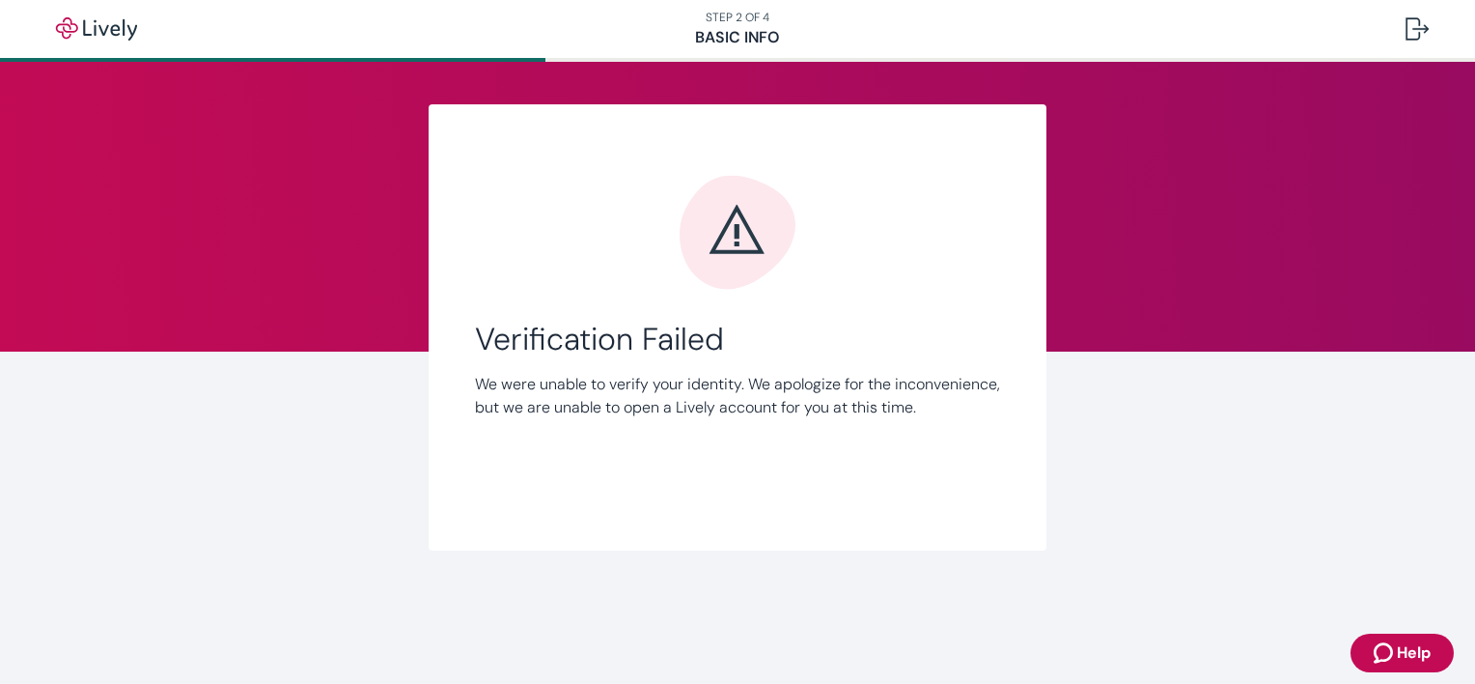
click at [1404, 659] on span "Help" at bounding box center [1414, 652] width 34 height 23
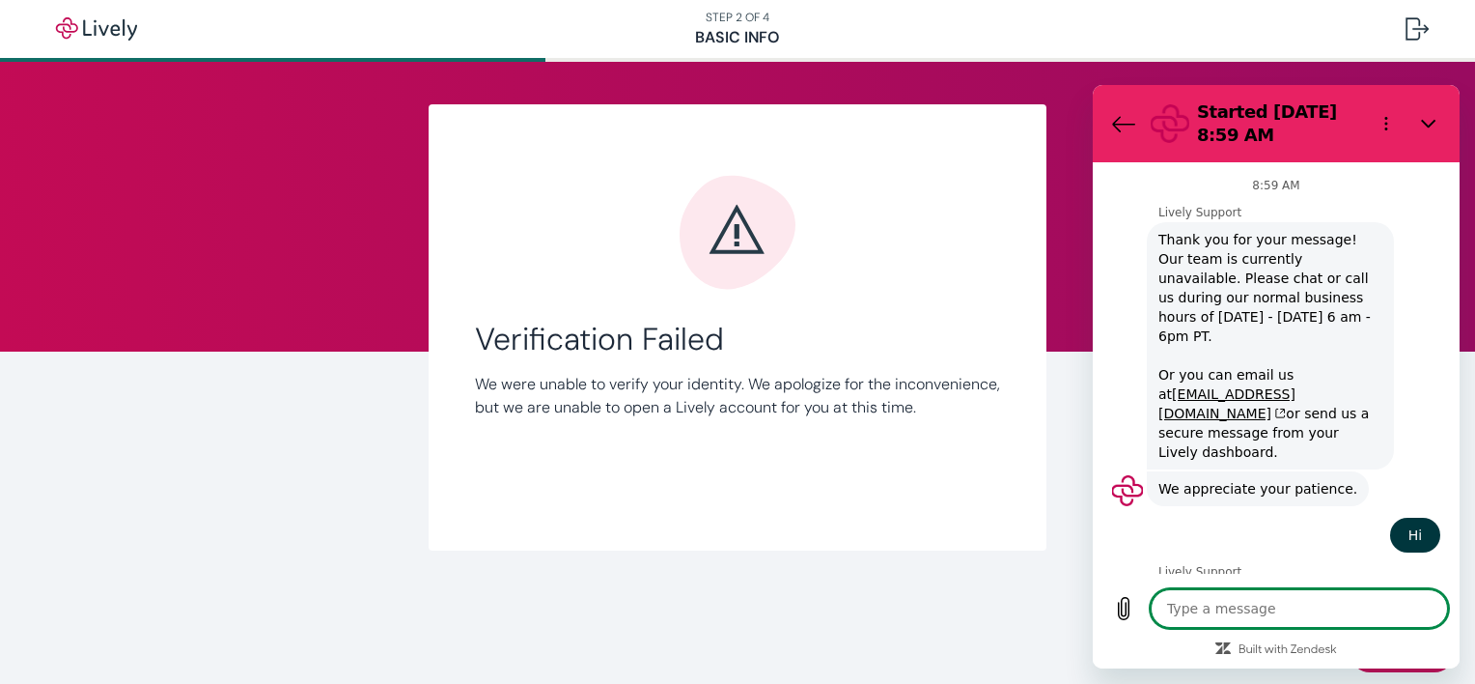
scroll to position [556, 0]
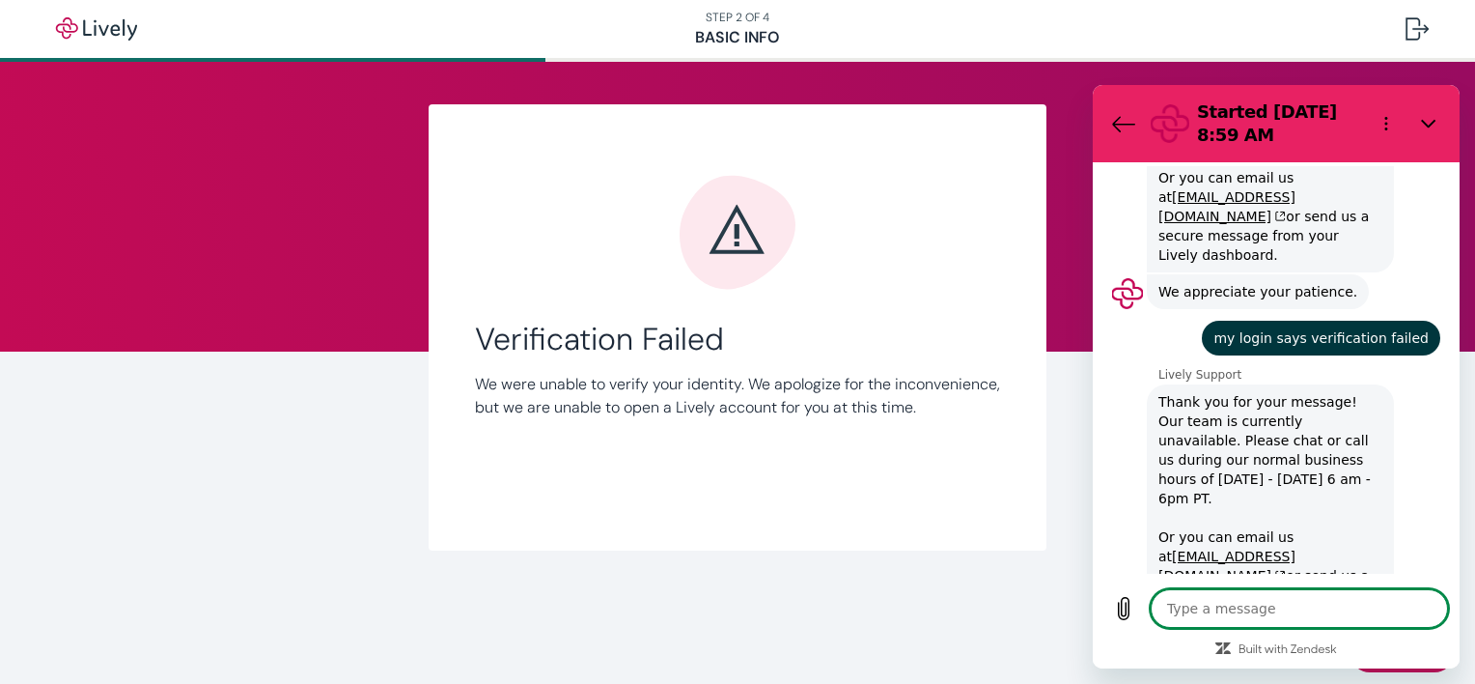
click at [1209, 610] on textarea at bounding box center [1299, 608] width 297 height 39
type textarea "c"
type textarea "x"
type textarea "ca"
type textarea "x"
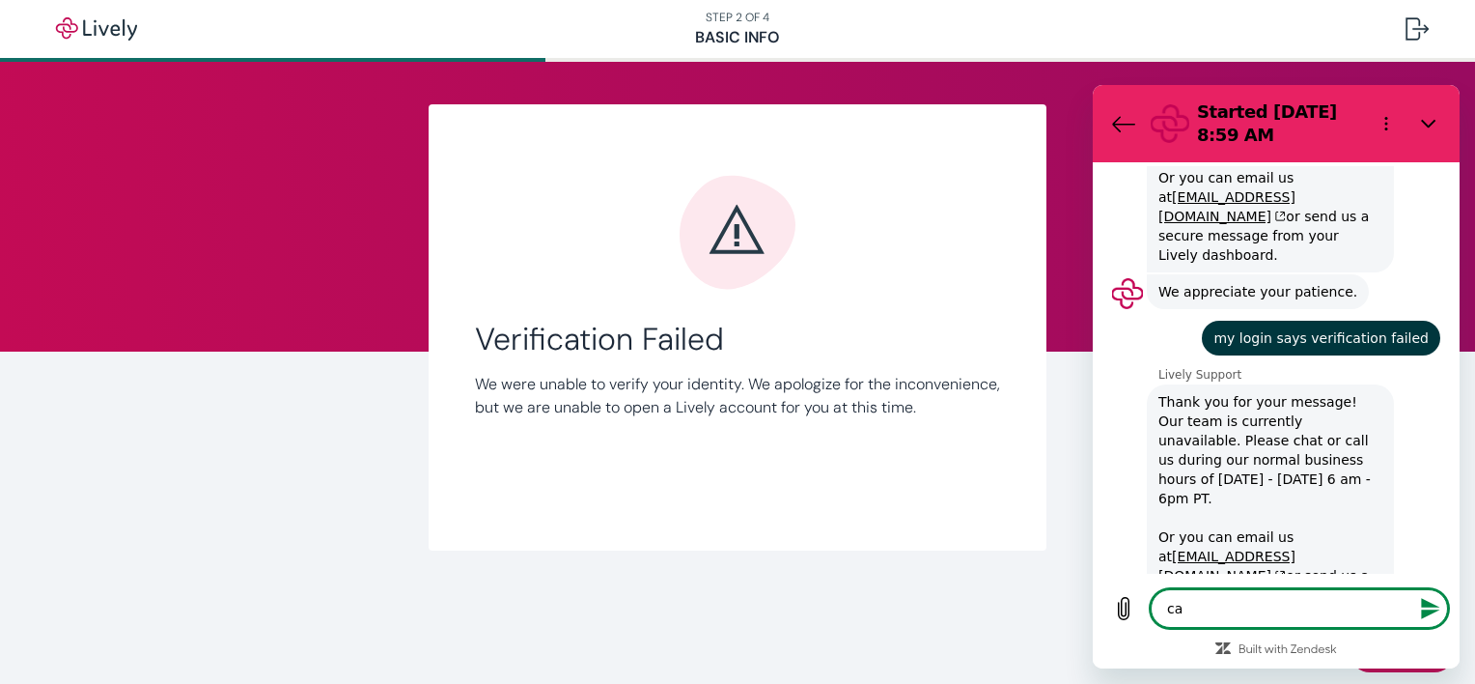
type textarea "can"
type textarea "x"
type textarea "can"
type textarea "x"
type textarea "can i"
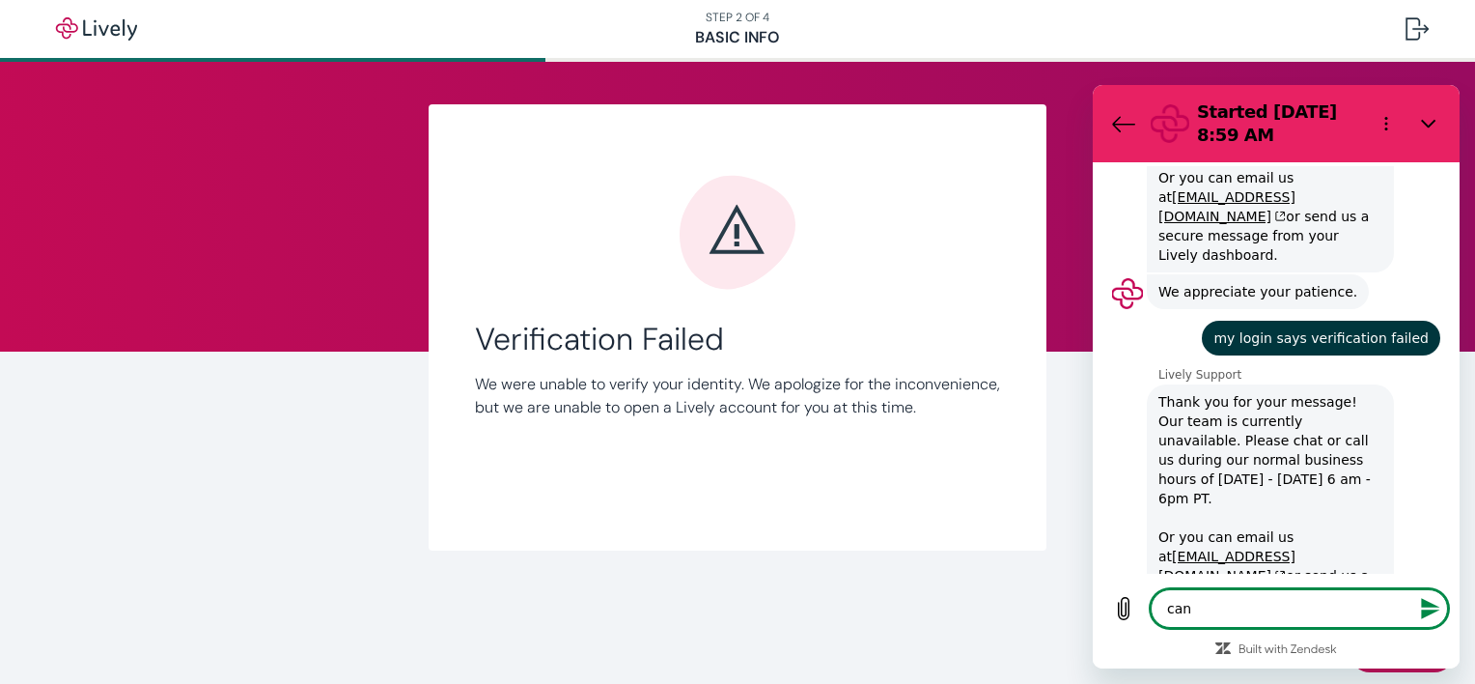
type textarea "x"
type textarea "can i"
type textarea "x"
type textarea "can i g"
type textarea "x"
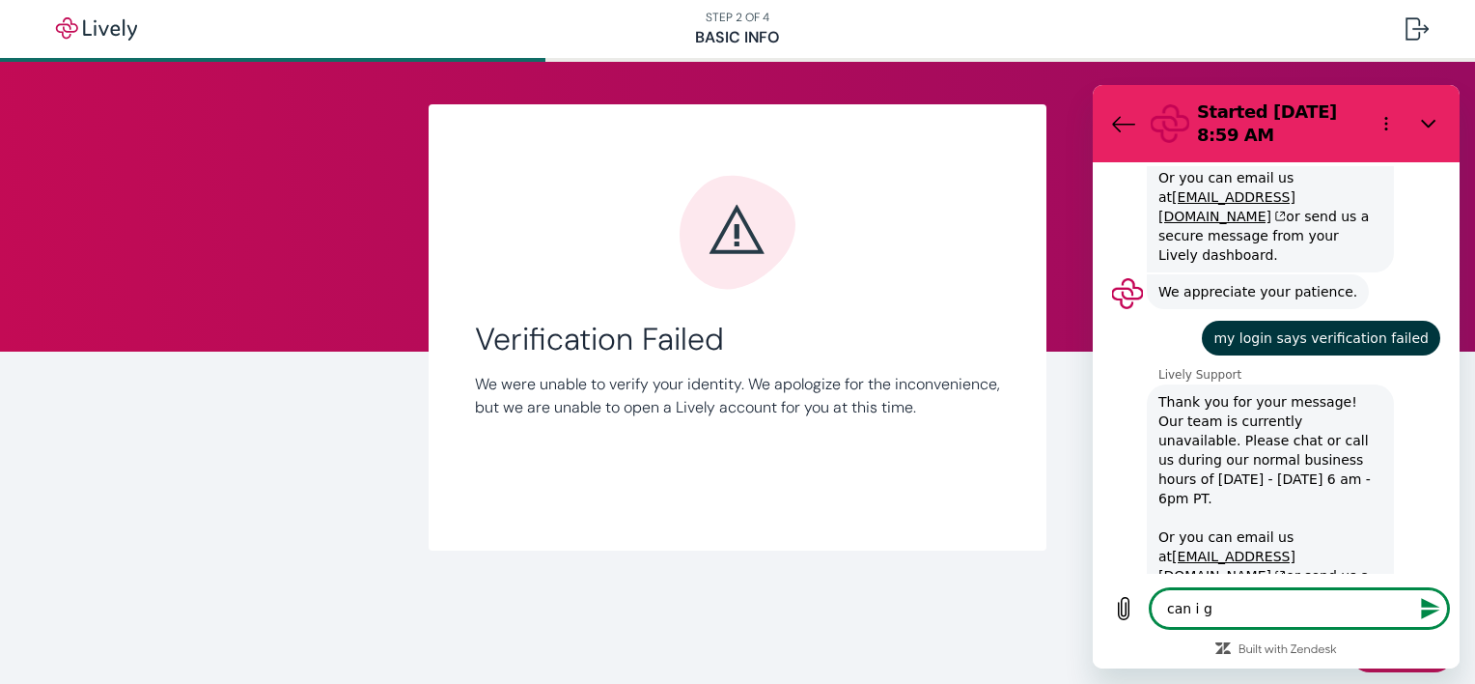
type textarea "can i ge"
type textarea "x"
type textarea "can i get"
type textarea "x"
type textarea "can i get"
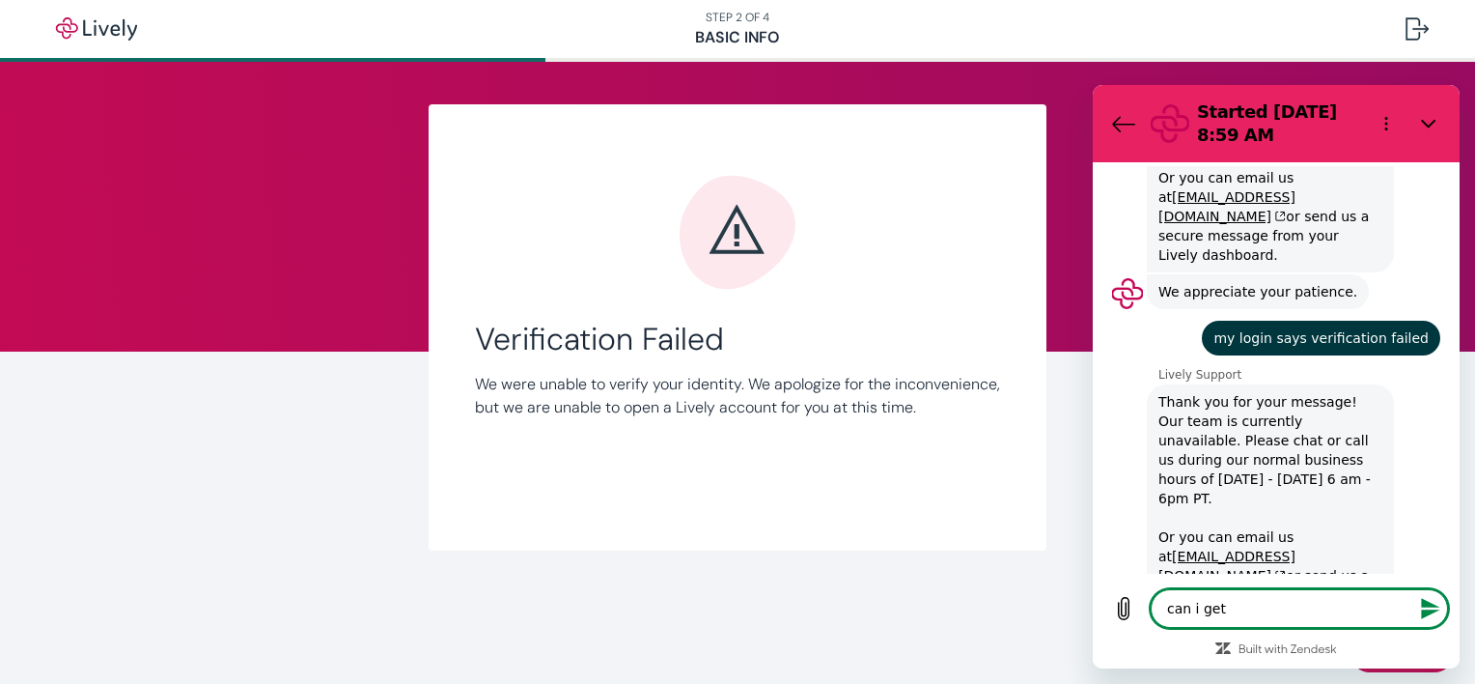
type textarea "x"
type textarea "can i get m"
type textarea "x"
type textarea "can i get my"
type textarea "x"
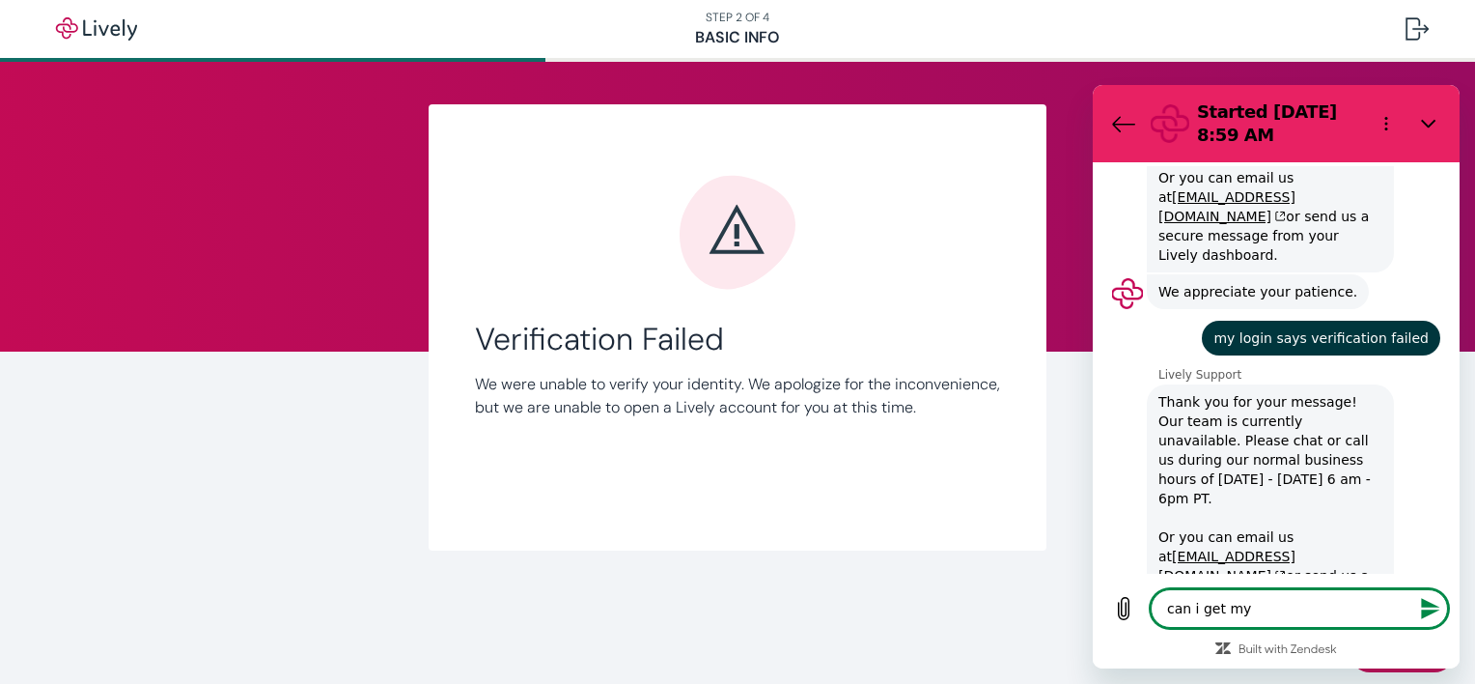
type textarea "can i get my"
type textarea "x"
type textarea "can i get my p"
type textarea "x"
type textarea "can i get my ph"
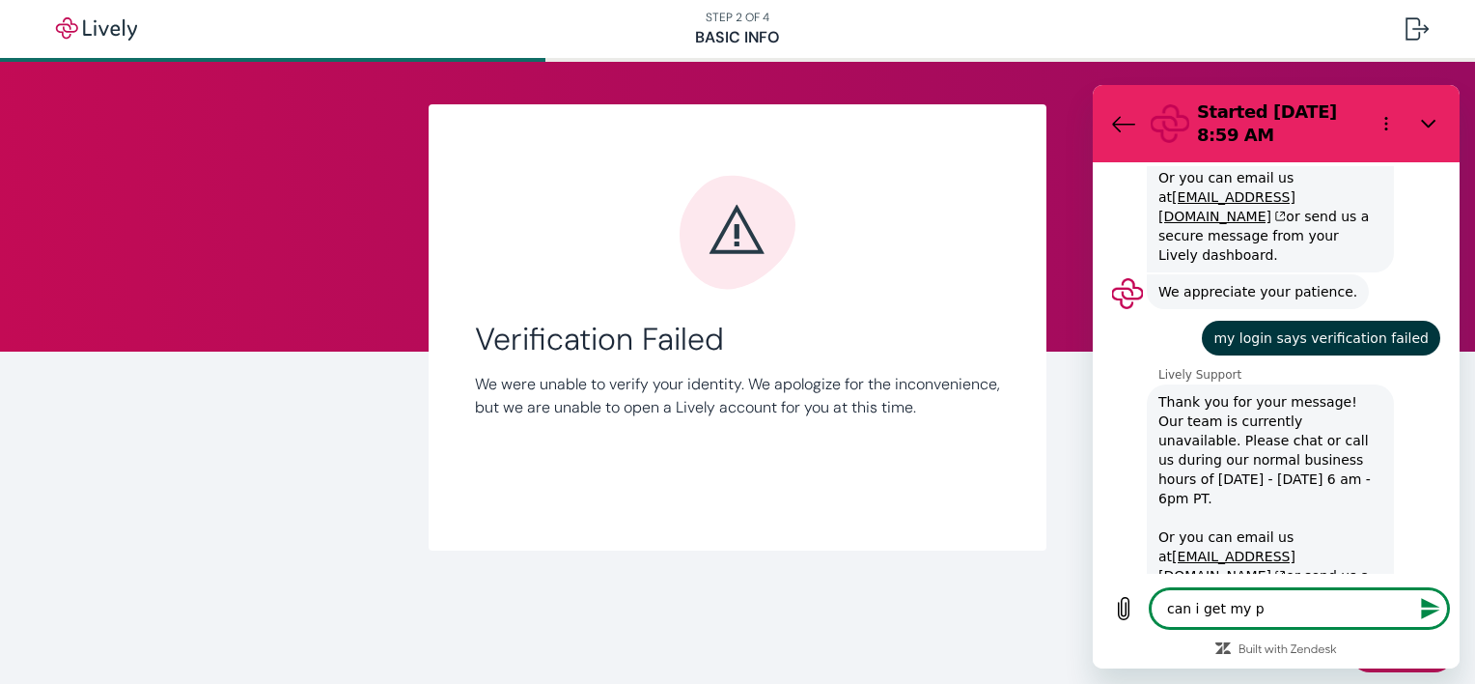
type textarea "x"
type textarea "can i get my phy"
type textarea "x"
type textarea "can i get my phys"
type textarea "x"
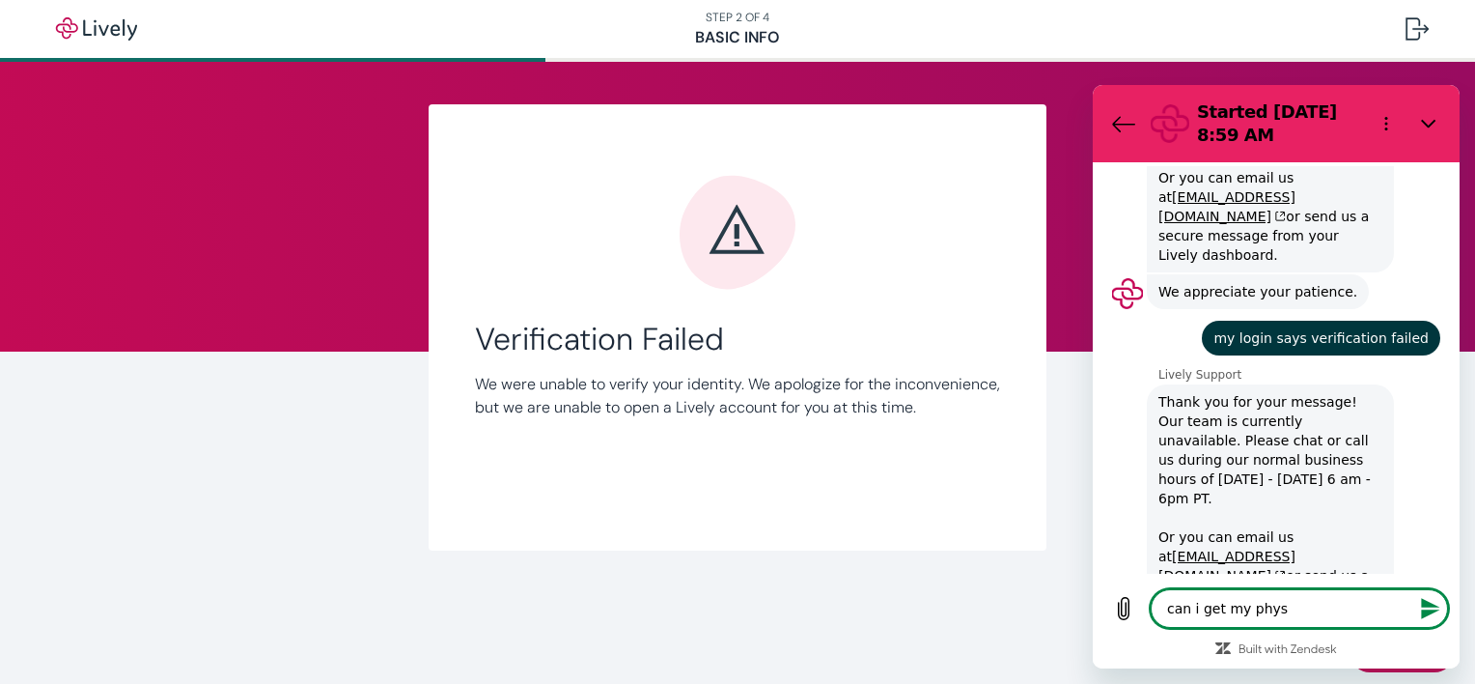
type textarea "can i get my physi"
type textarea "x"
type textarea "can i get my physic"
type textarea "x"
type textarea "can i get my physica"
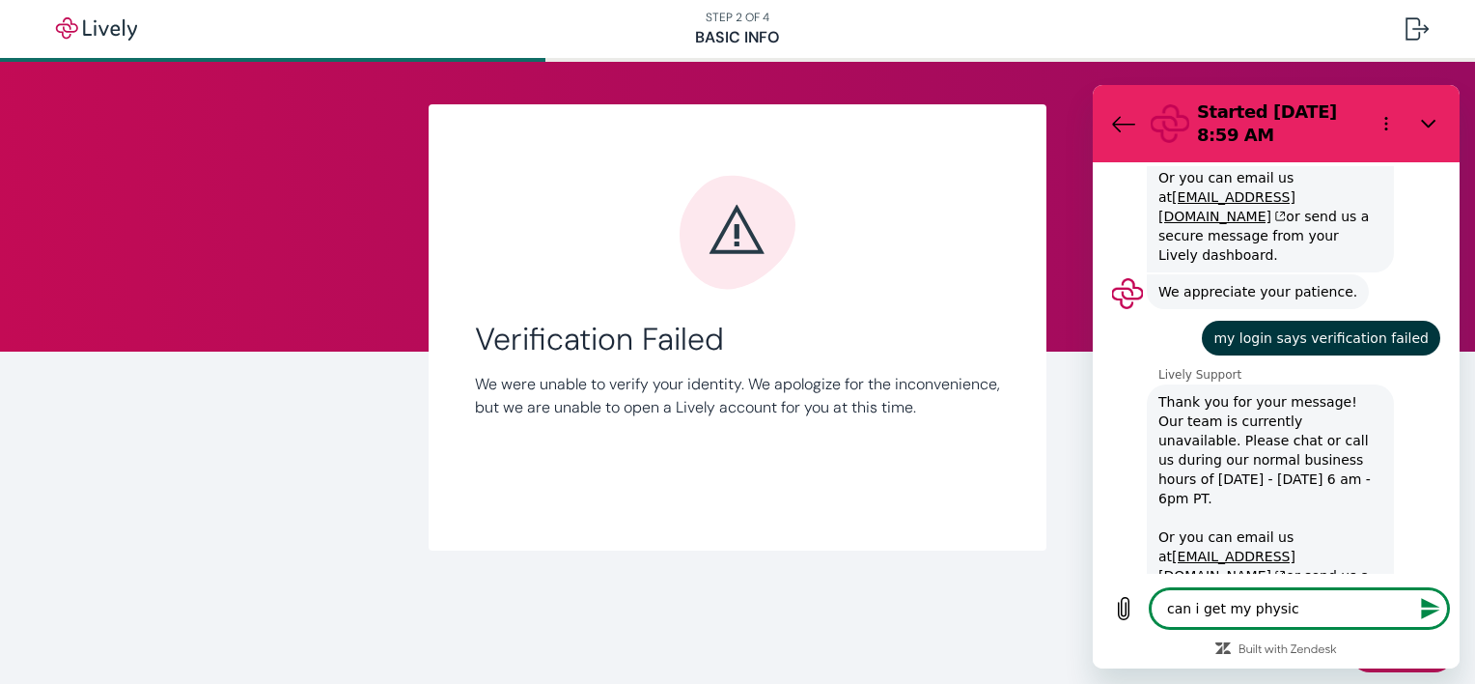
type textarea "x"
type textarea "can i get my physical"
type textarea "x"
type textarea "can i get my physical"
type textarea "x"
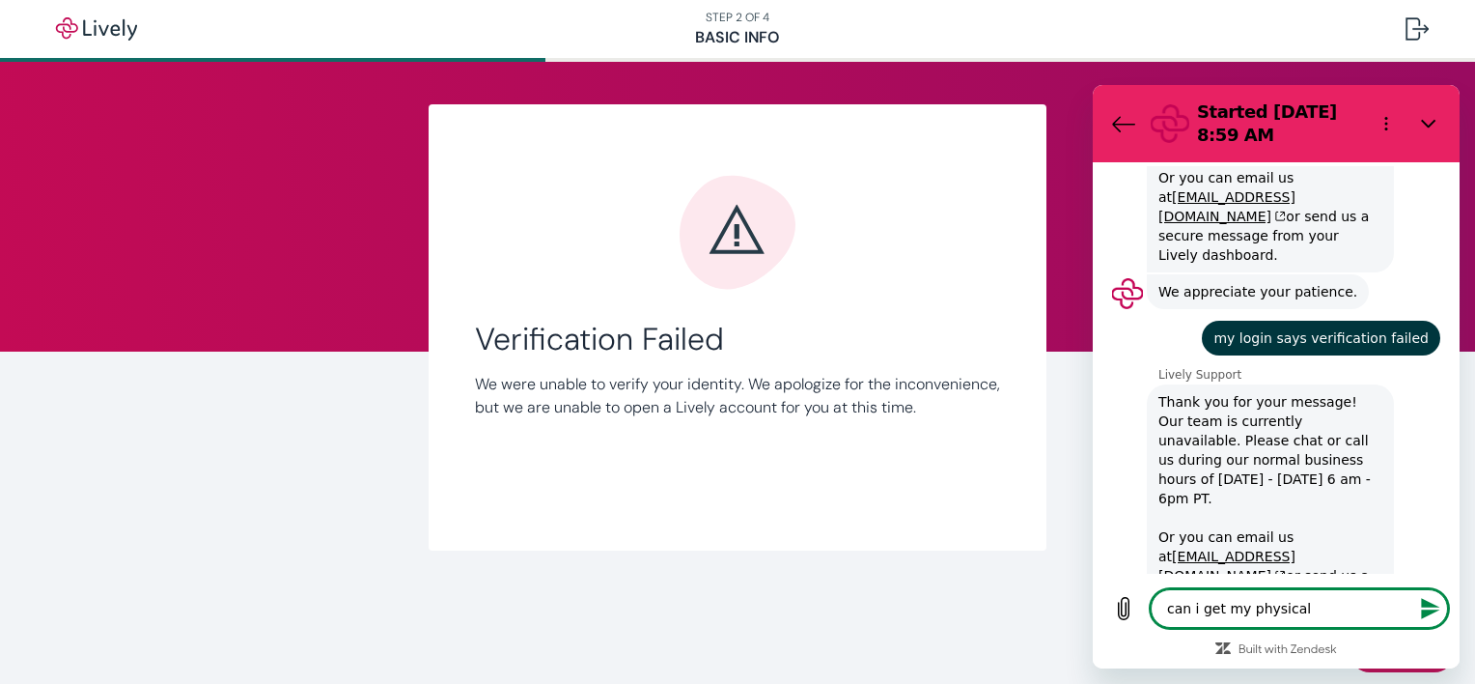
type textarea "can i get my physical c"
type textarea "x"
type textarea "can i get my physical ca"
type textarea "x"
type textarea "can i get my physical car"
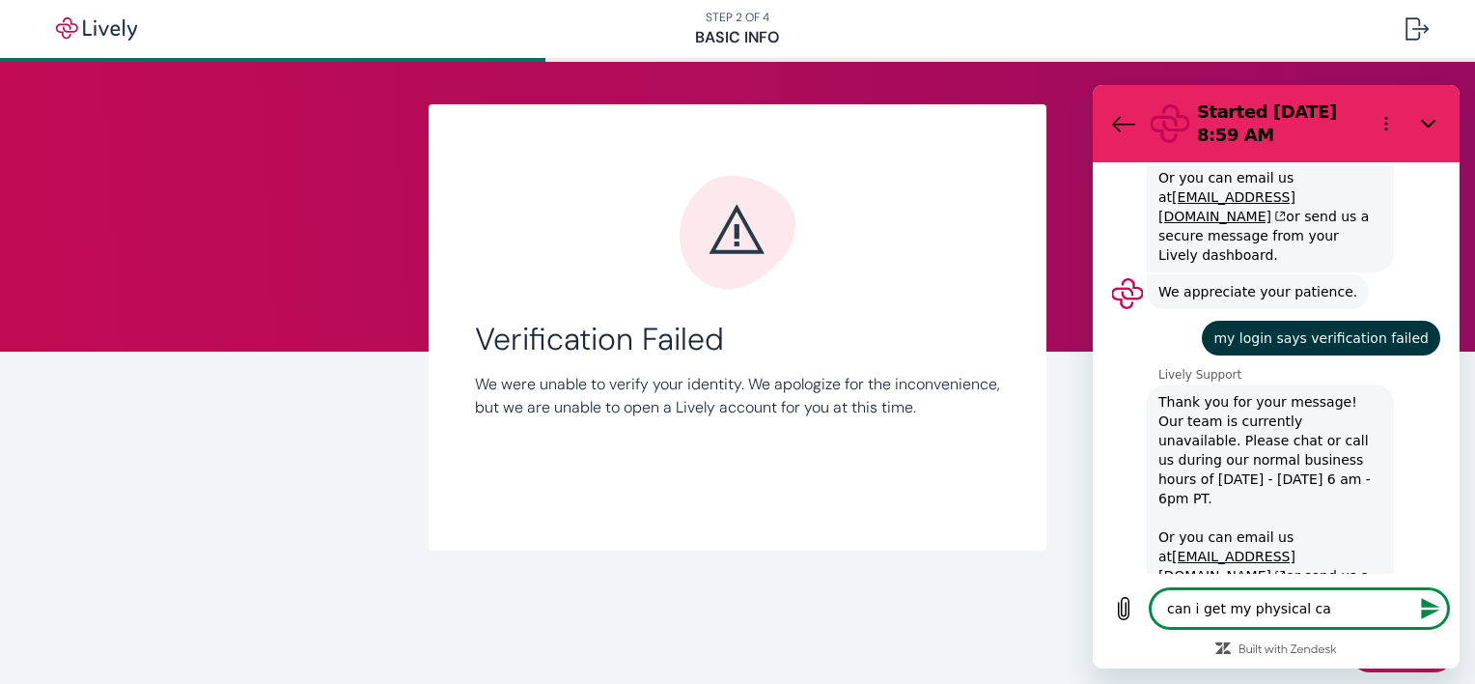
type textarea "x"
type textarea "can i get my physical card"
type textarea "x"
type textarea "can i get my physical card"
type textarea "x"
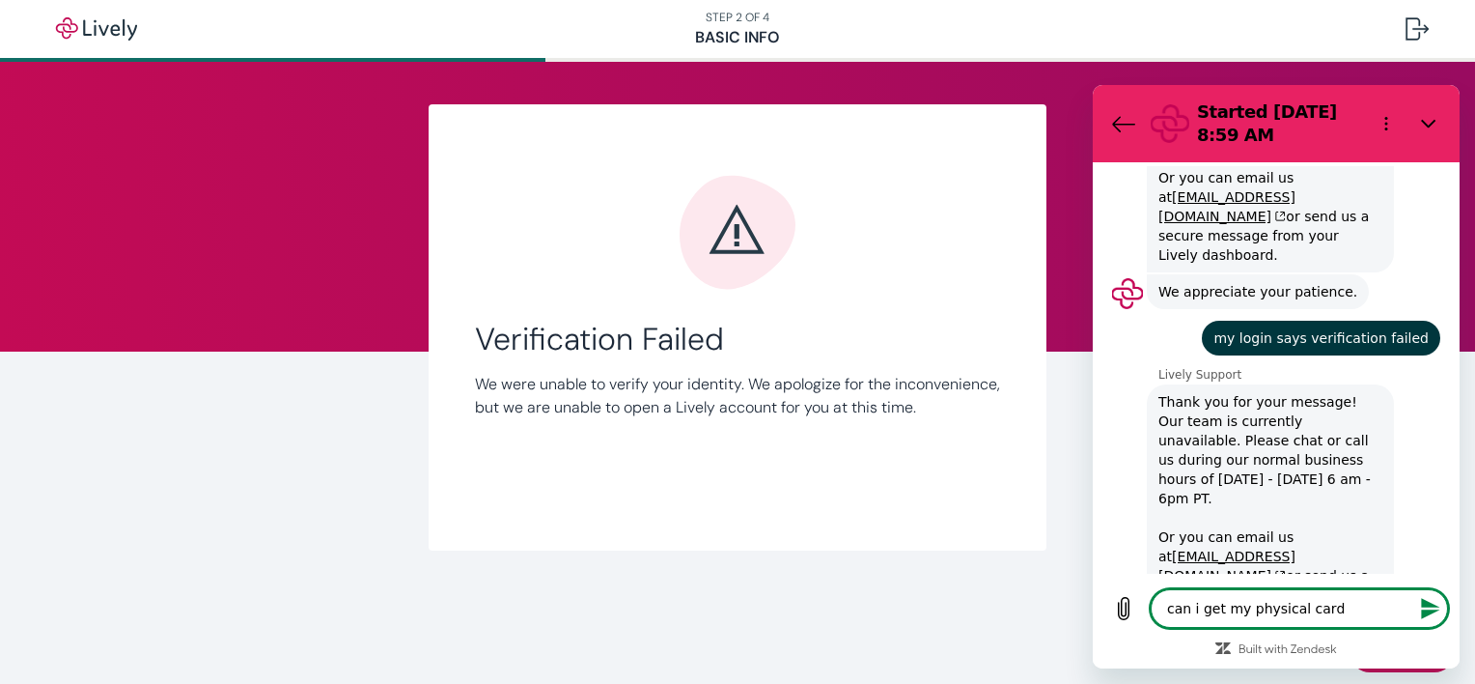
type textarea "can i get my physical card d"
type textarea "x"
type textarea "can i get my physical card de"
type textarea "x"
type textarea "can i get my physical card del"
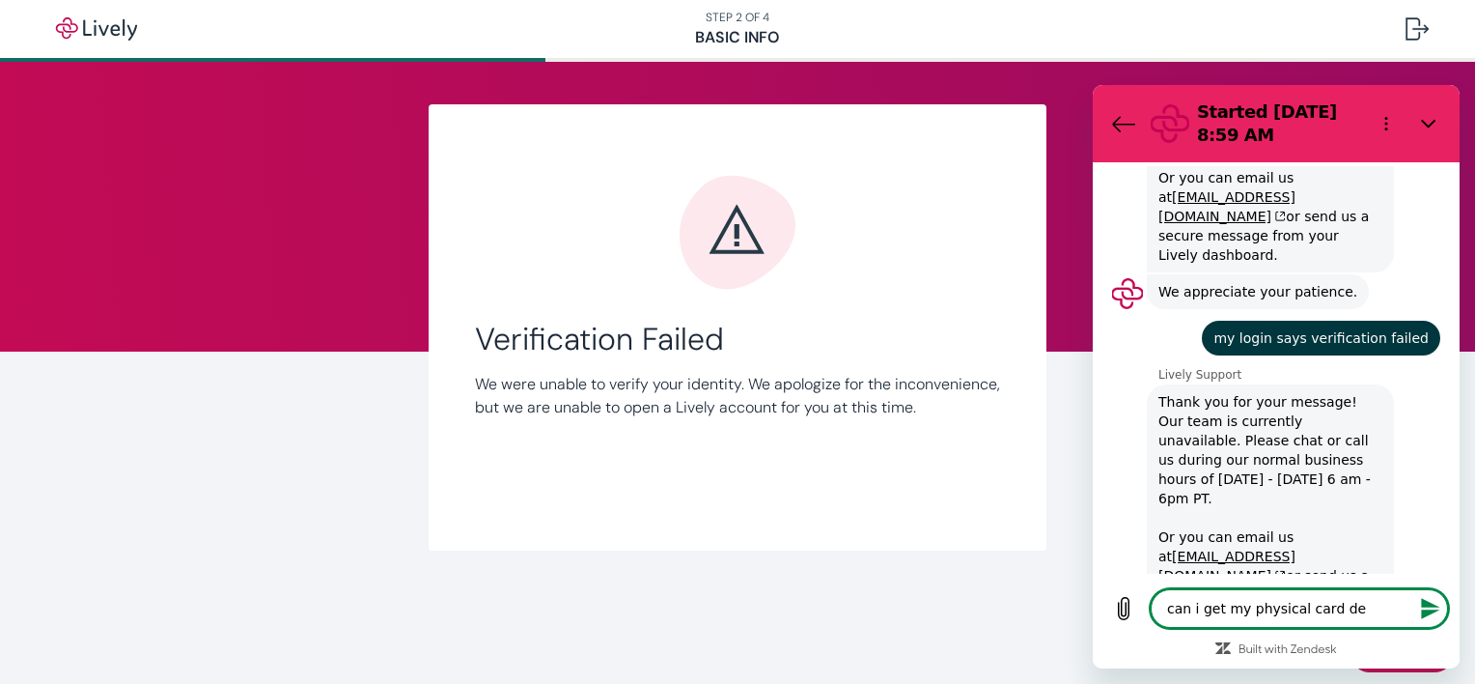
type textarea "x"
type textarea "can i get my physical card deli"
type textarea "x"
type textarea "can i get my physical card deliv"
type textarea "x"
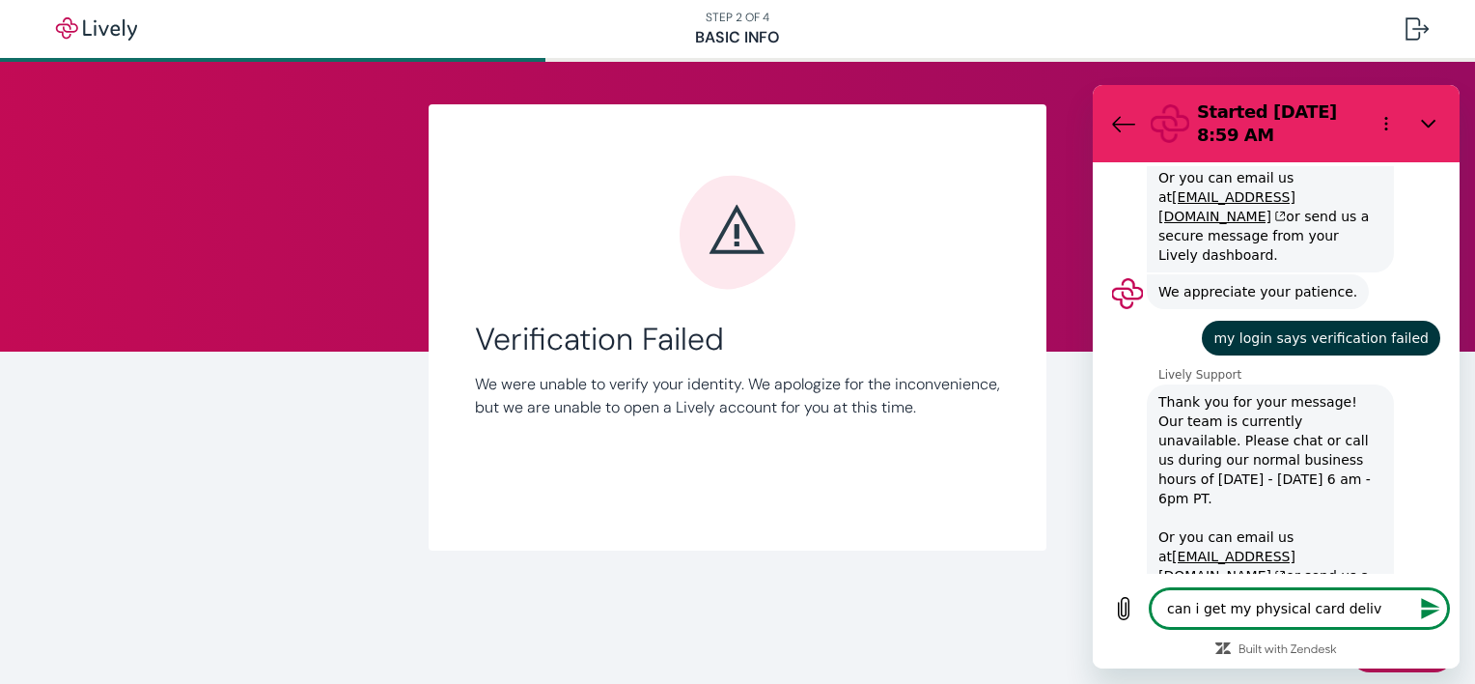
type textarea "can i get my physical card delive"
type textarea "x"
type textarea "can i get my physical card deliver"
type textarea "x"
type textarea "can i get my physical card delivere"
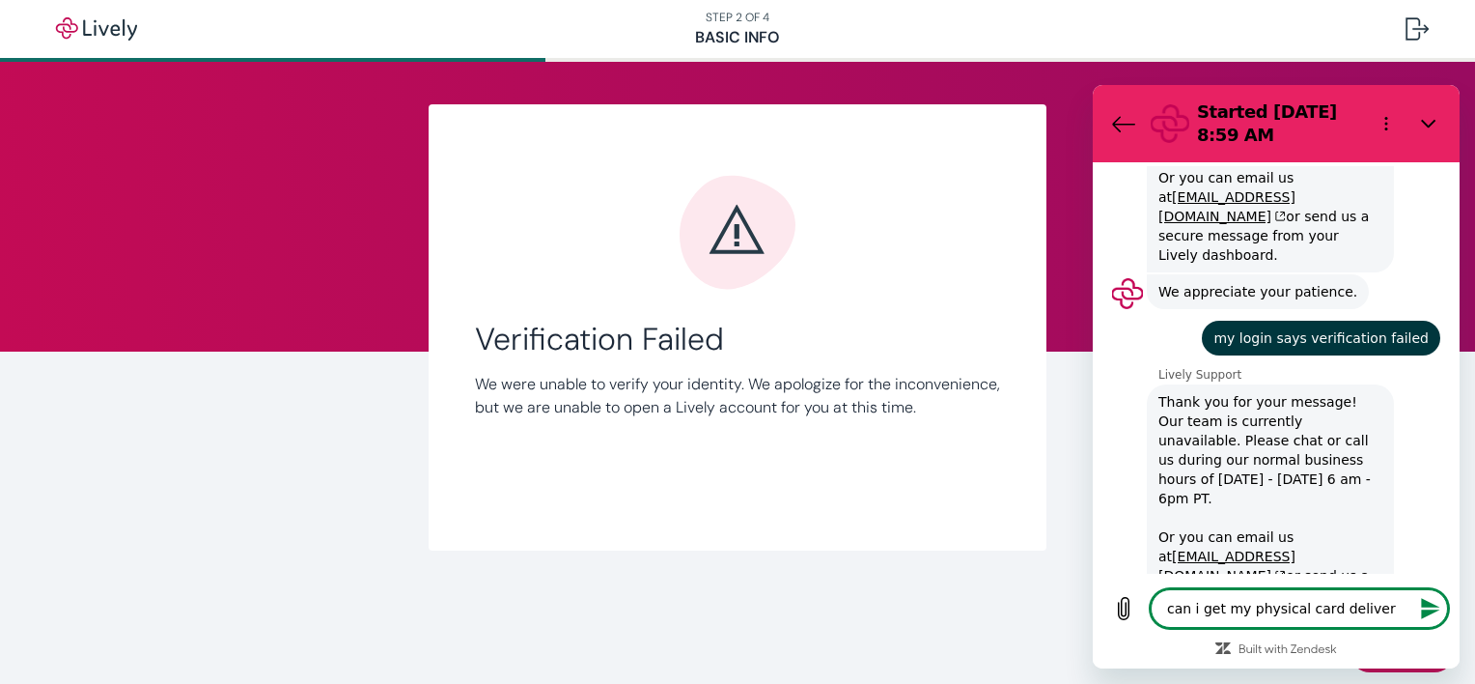
type textarea "x"
type textarea "can i get my physical card delivered"
type textarea "x"
type textarea "can i get my physical card delivered"
type textarea "x"
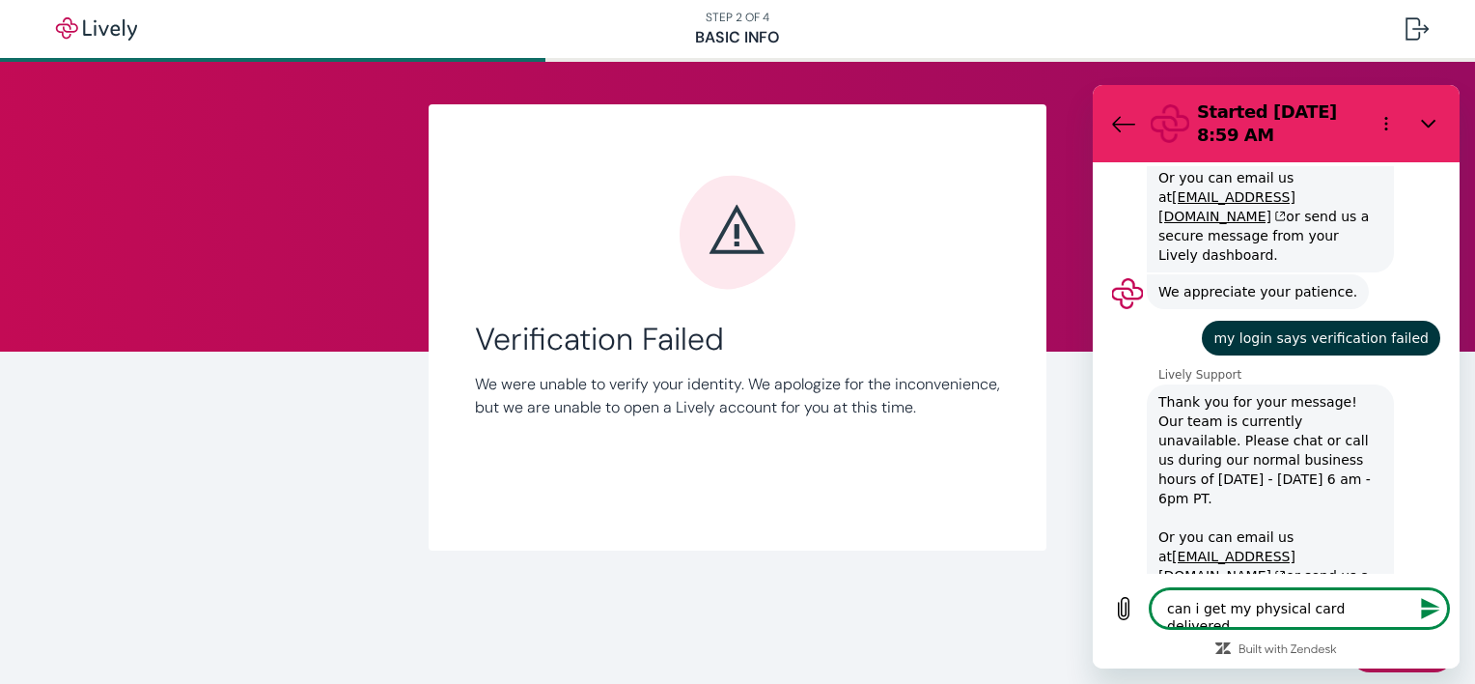
type textarea "can i get my physical card delivered t"
type textarea "x"
type textarea "can i get my physical card delivered to"
type textarea "x"
type textarea "can i get my physical card delivered to"
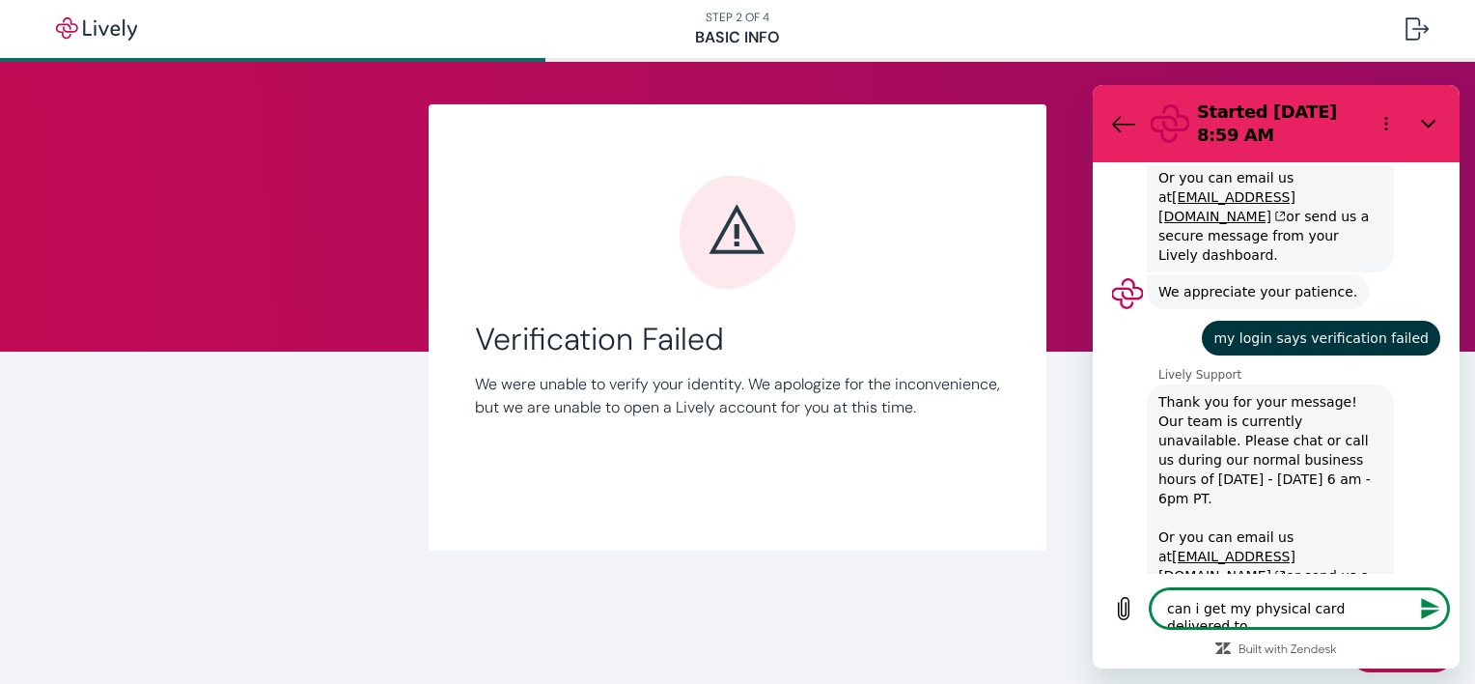
type textarea "x"
type textarea "can i get my physical card delivered to m"
type textarea "x"
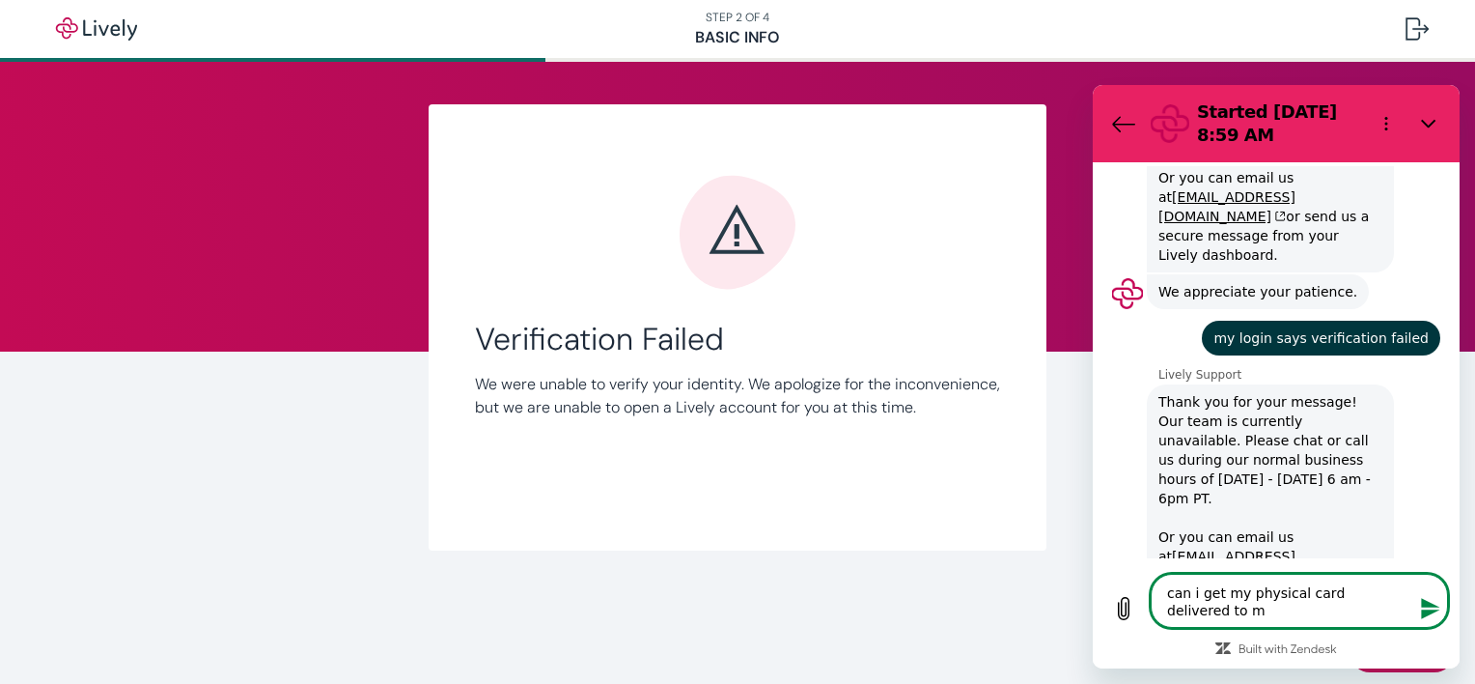
type textarea "can i get my physical card delivered to my"
type textarea "x"
type textarea "can i get my physical card delivered to my"
type textarea "x"
type textarea "can i get my physical card delivered to my a"
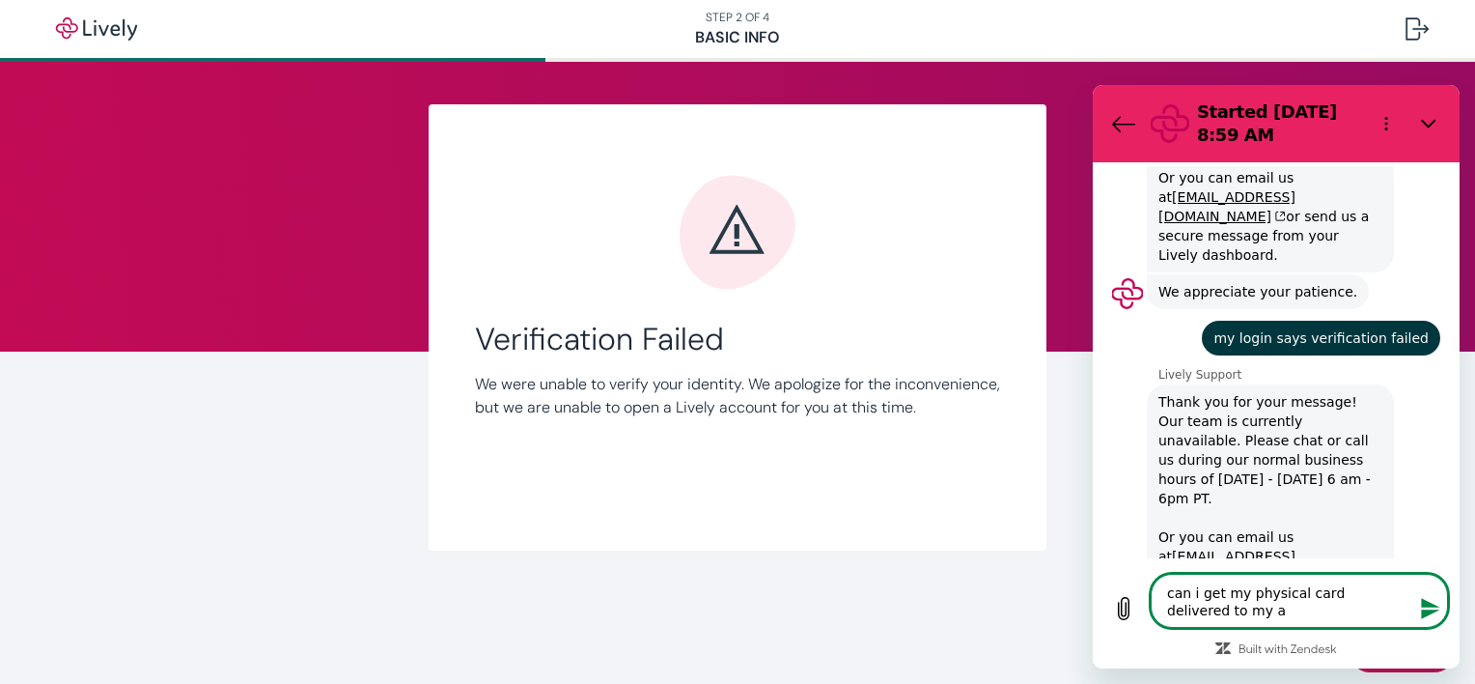
type textarea "x"
type textarea "can i get my physical card delivered to my ad"
type textarea "x"
type textarea "can i get my physical card delivered to my add"
type textarea "x"
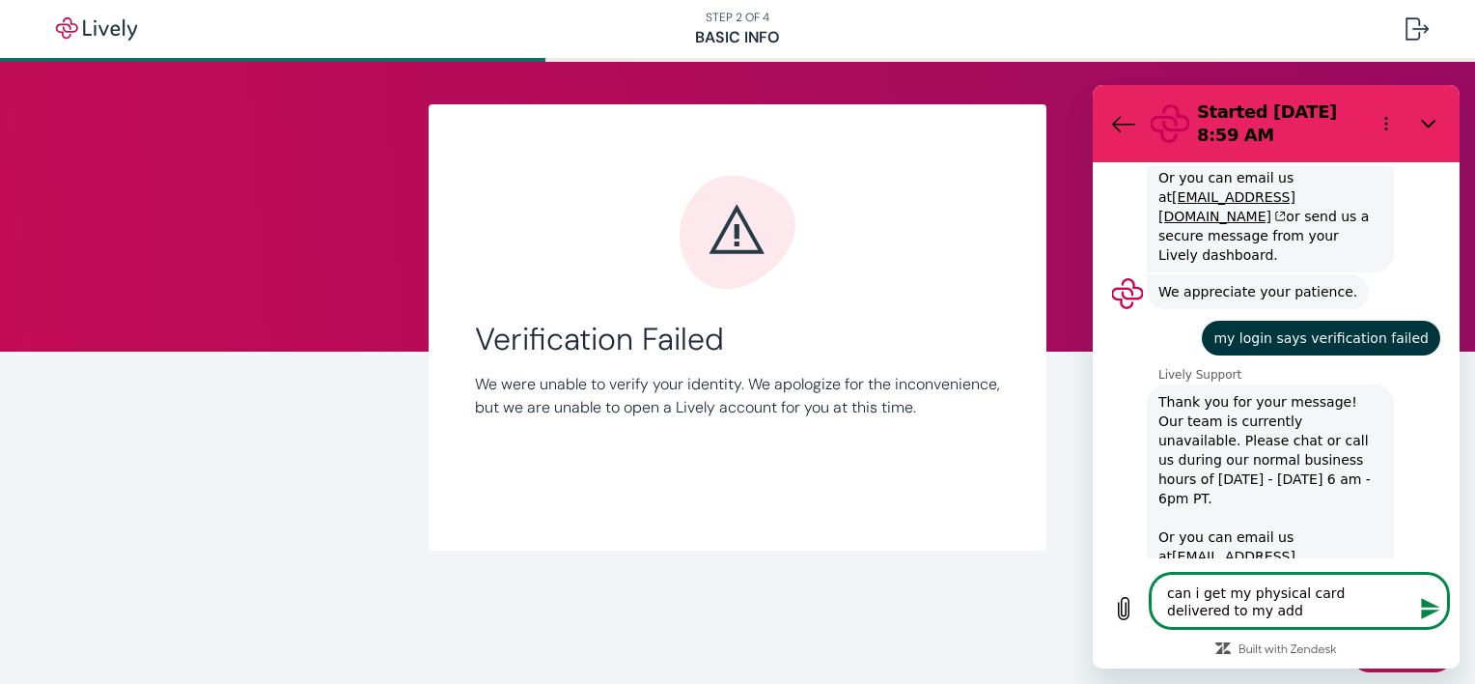
type textarea "can i get my physical card delivered to my addr"
type textarea "x"
type textarea "can i get my physical card delivered to my addre"
type textarea "x"
type textarea "can i get my physical card delivered to my addres"
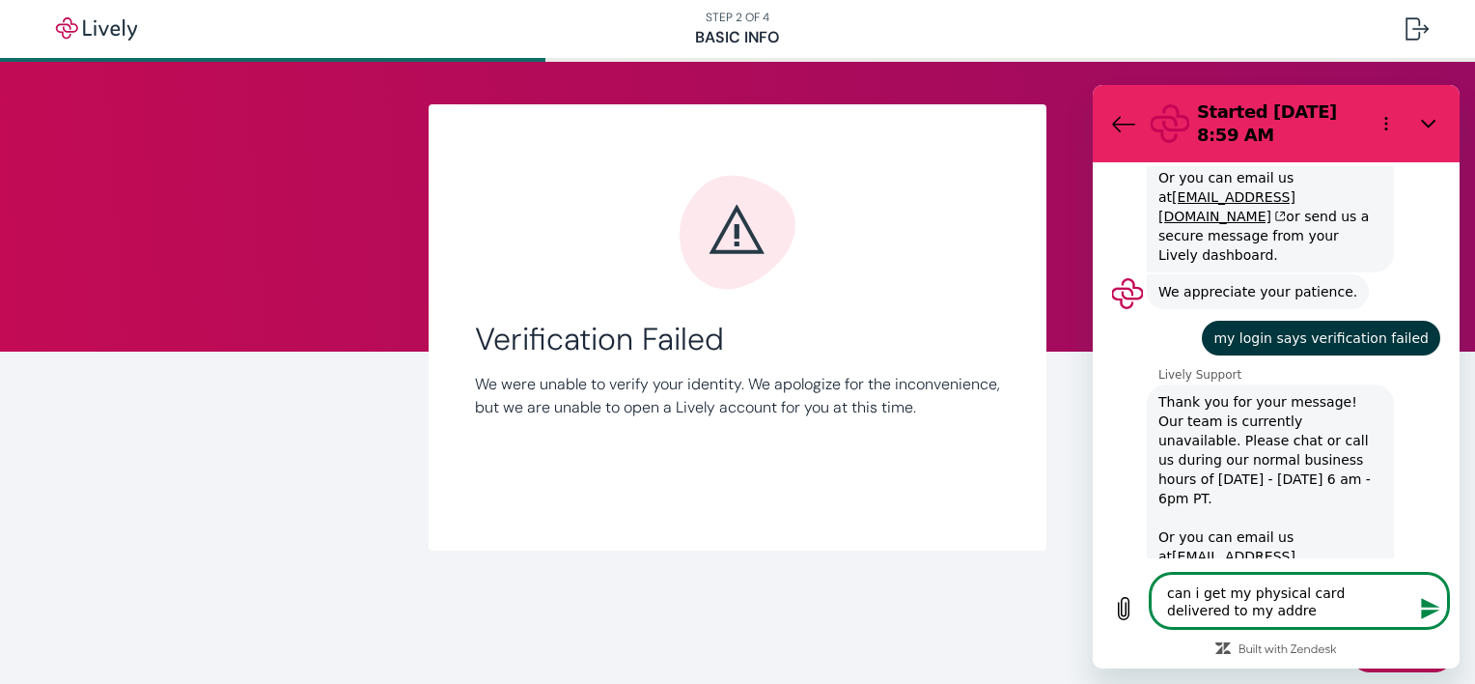
type textarea "x"
type textarea "can i get my physical card delivered to my address"
type textarea "x"
type textarea "can i get my physical card delivered to my address."
type textarea "x"
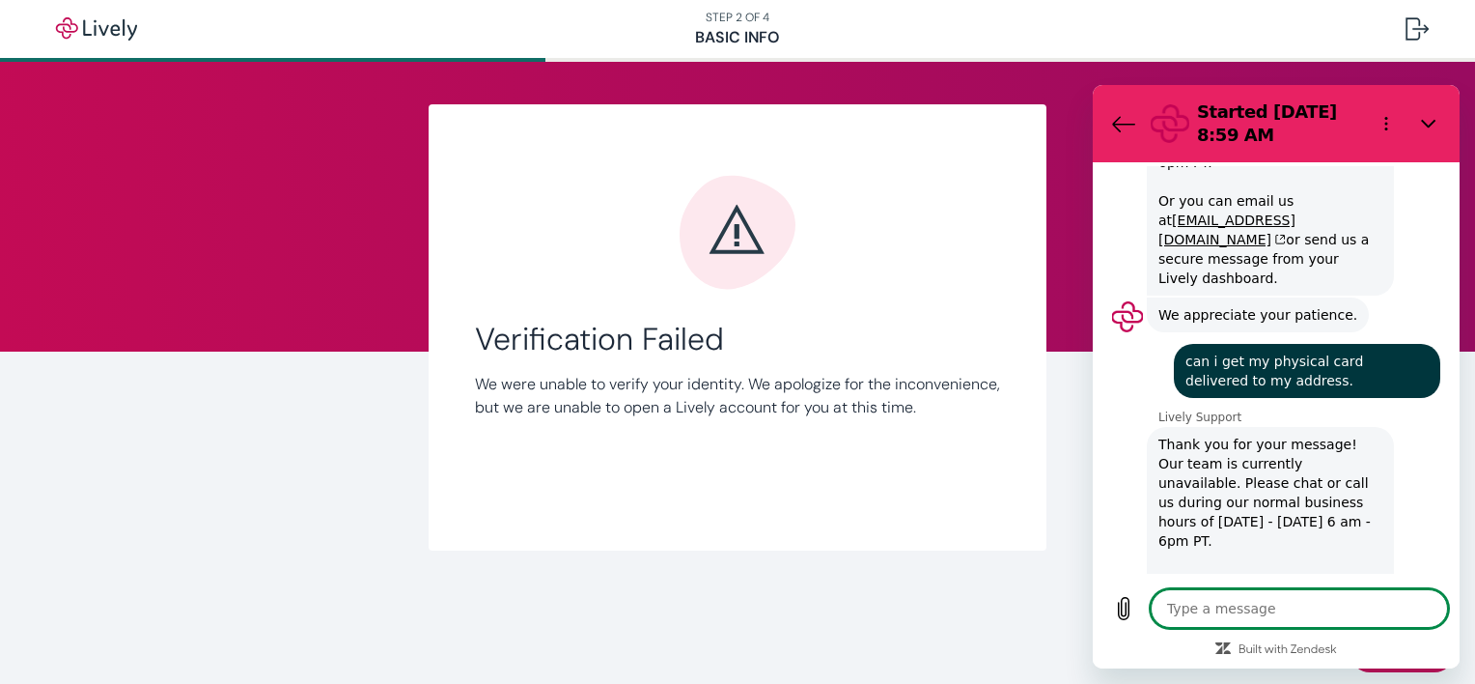
scroll to position [896, 0]
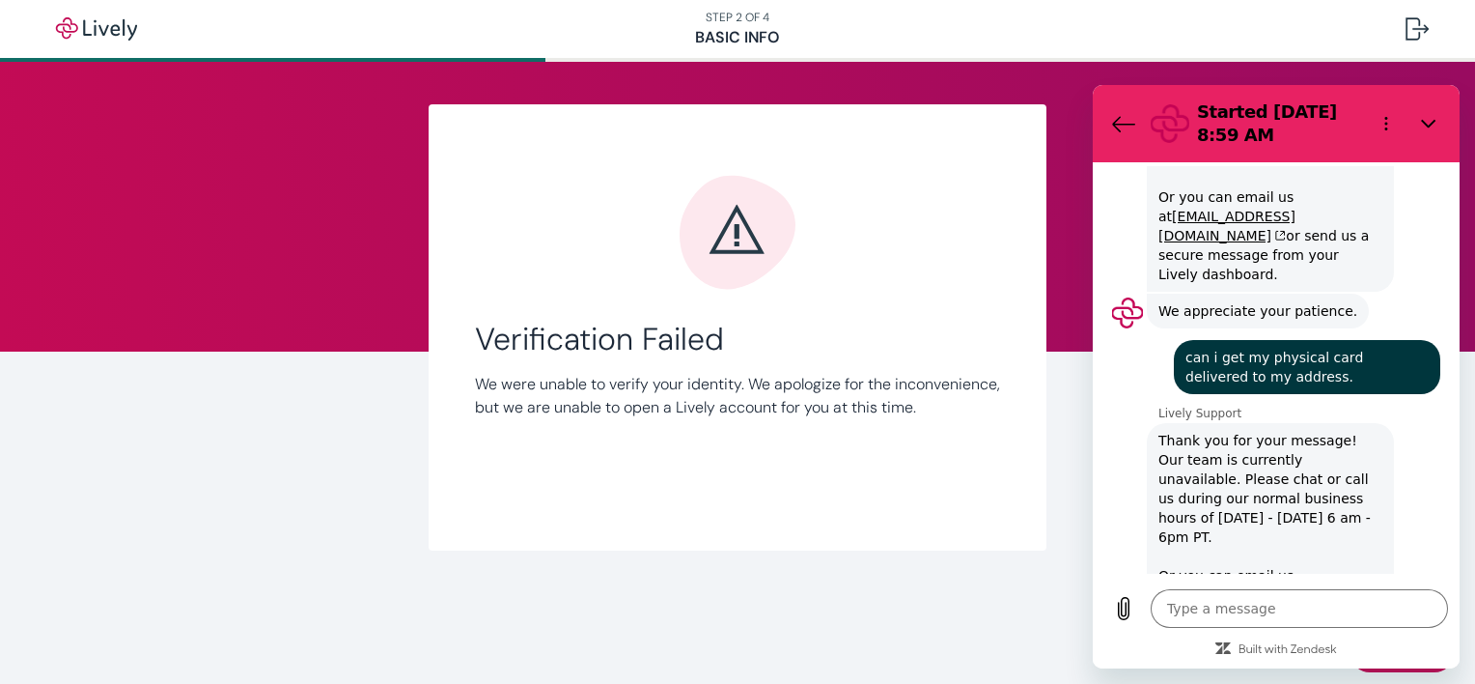
type textarea "x"
